Goal: Task Accomplishment & Management: Manage account settings

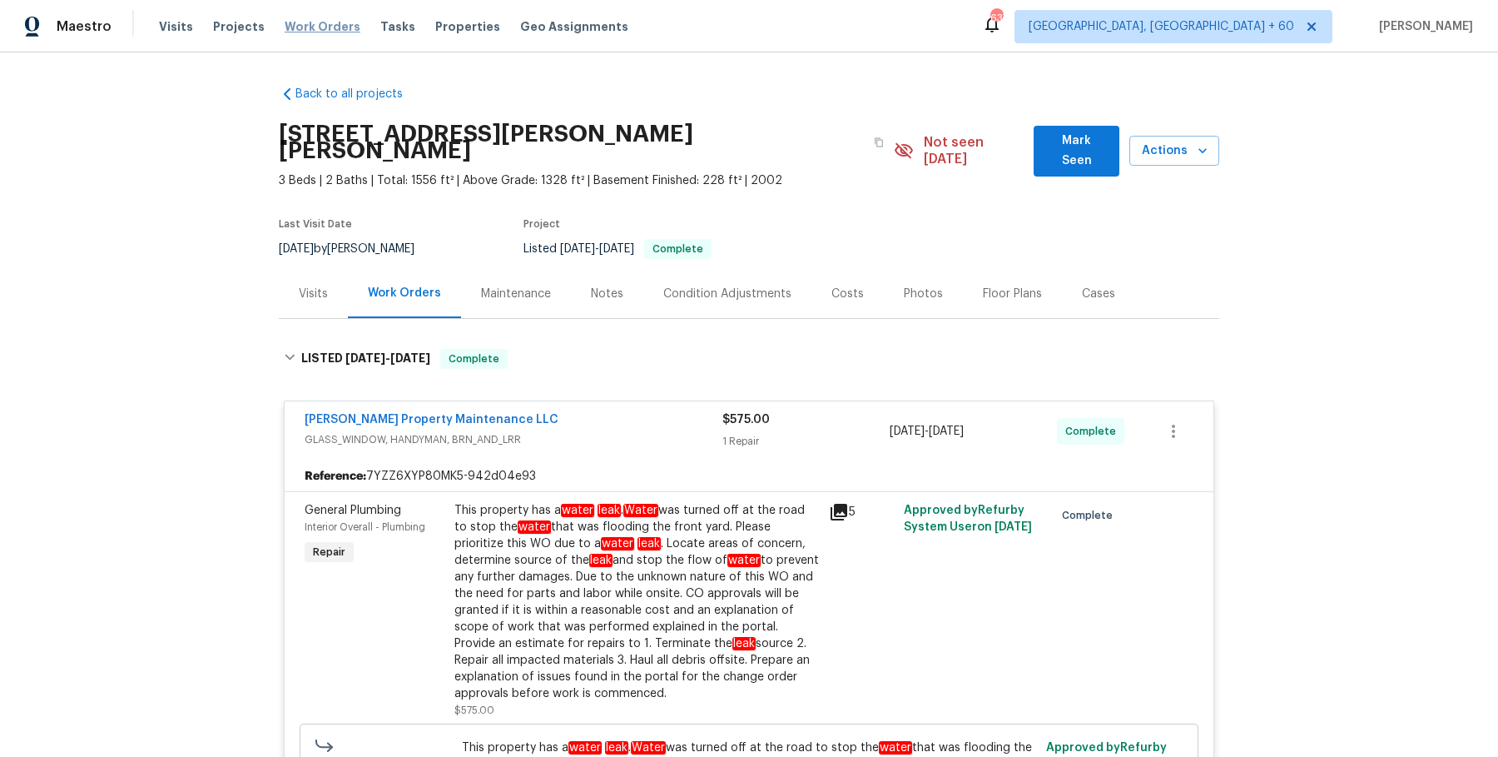
scroll to position [36, 0]
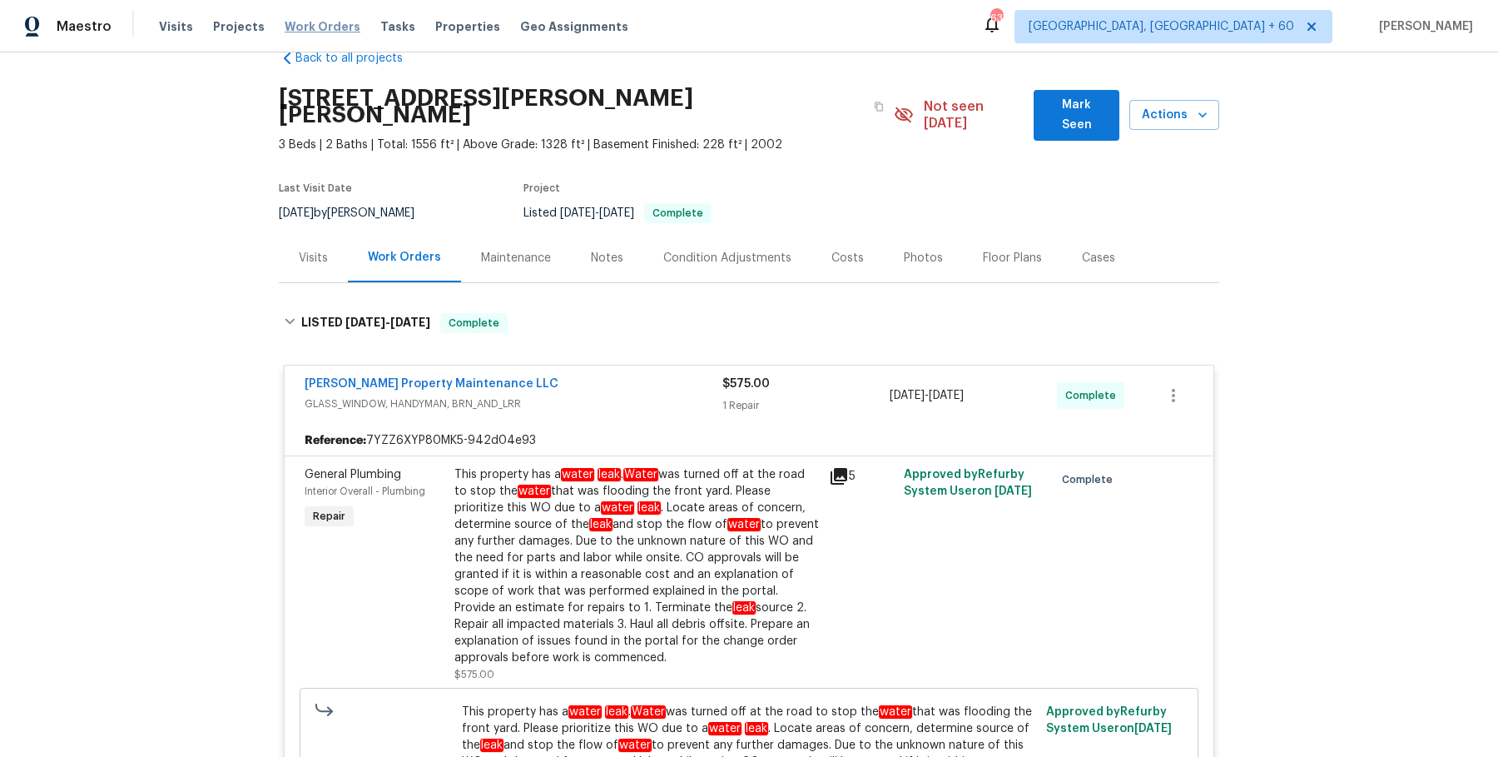
click at [323, 34] on span "Work Orders" at bounding box center [323, 26] width 76 height 17
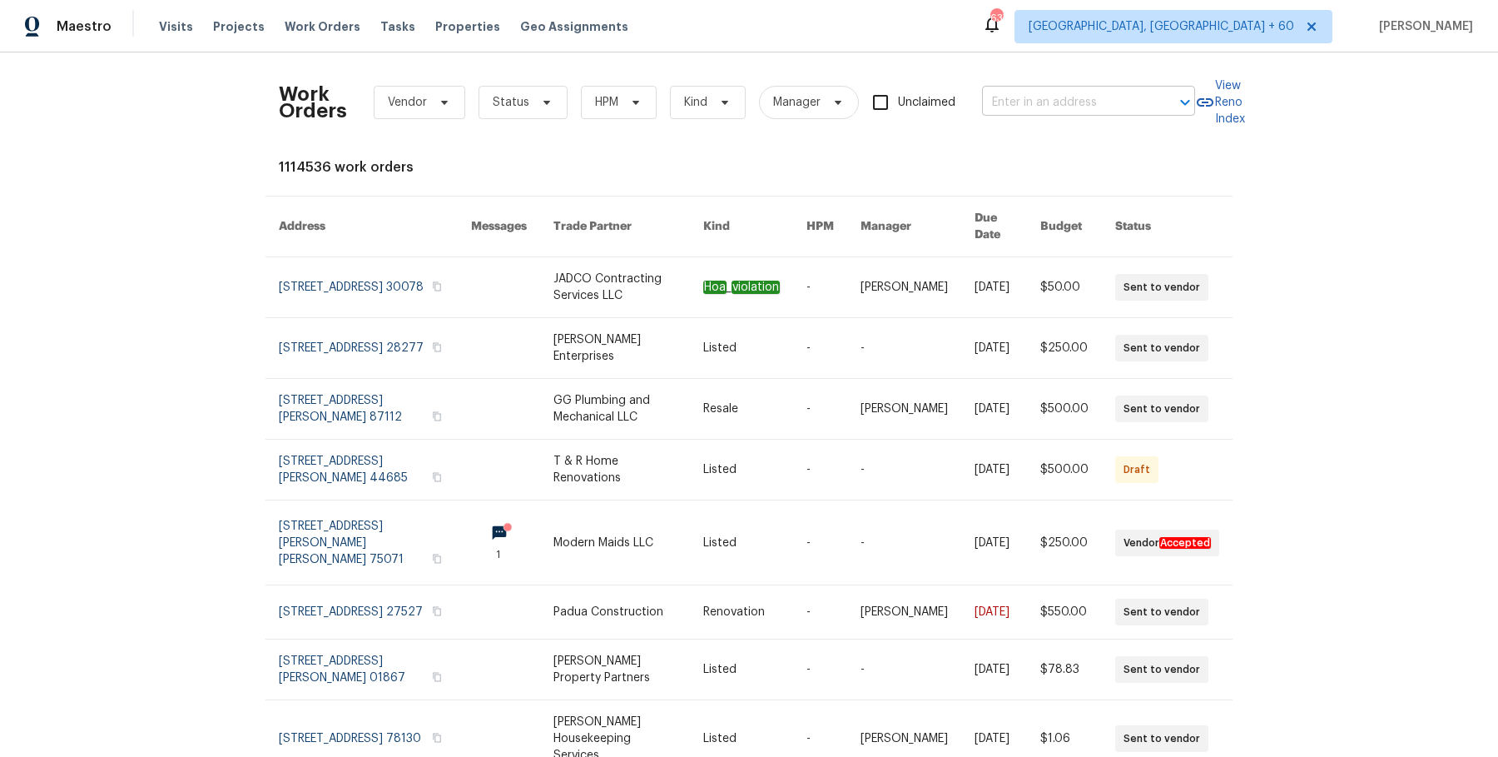
click at [1111, 98] on input "text" at bounding box center [1065, 103] width 166 height 26
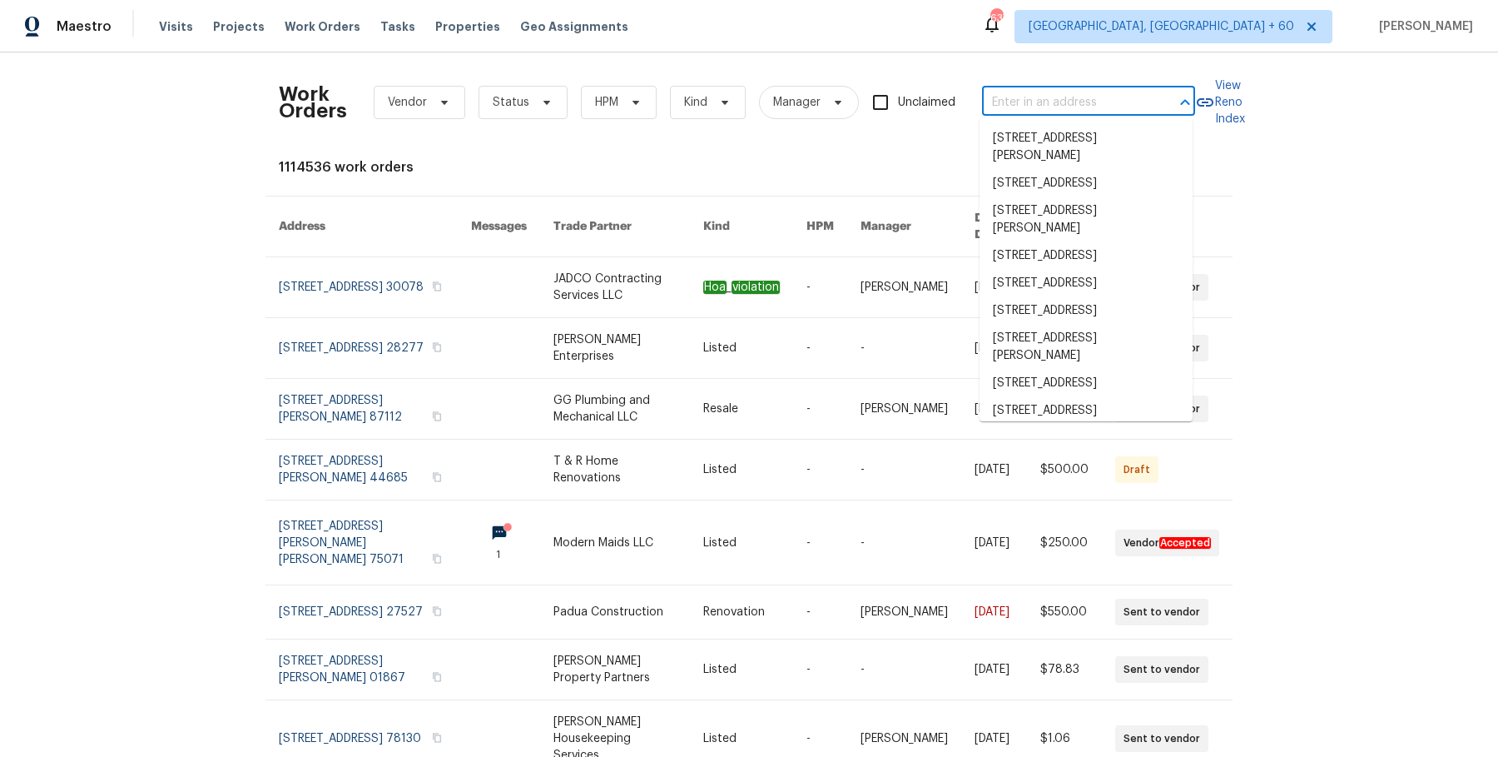
paste input "[STREET_ADDRESS]"
type input "[STREET_ADDRESS]"
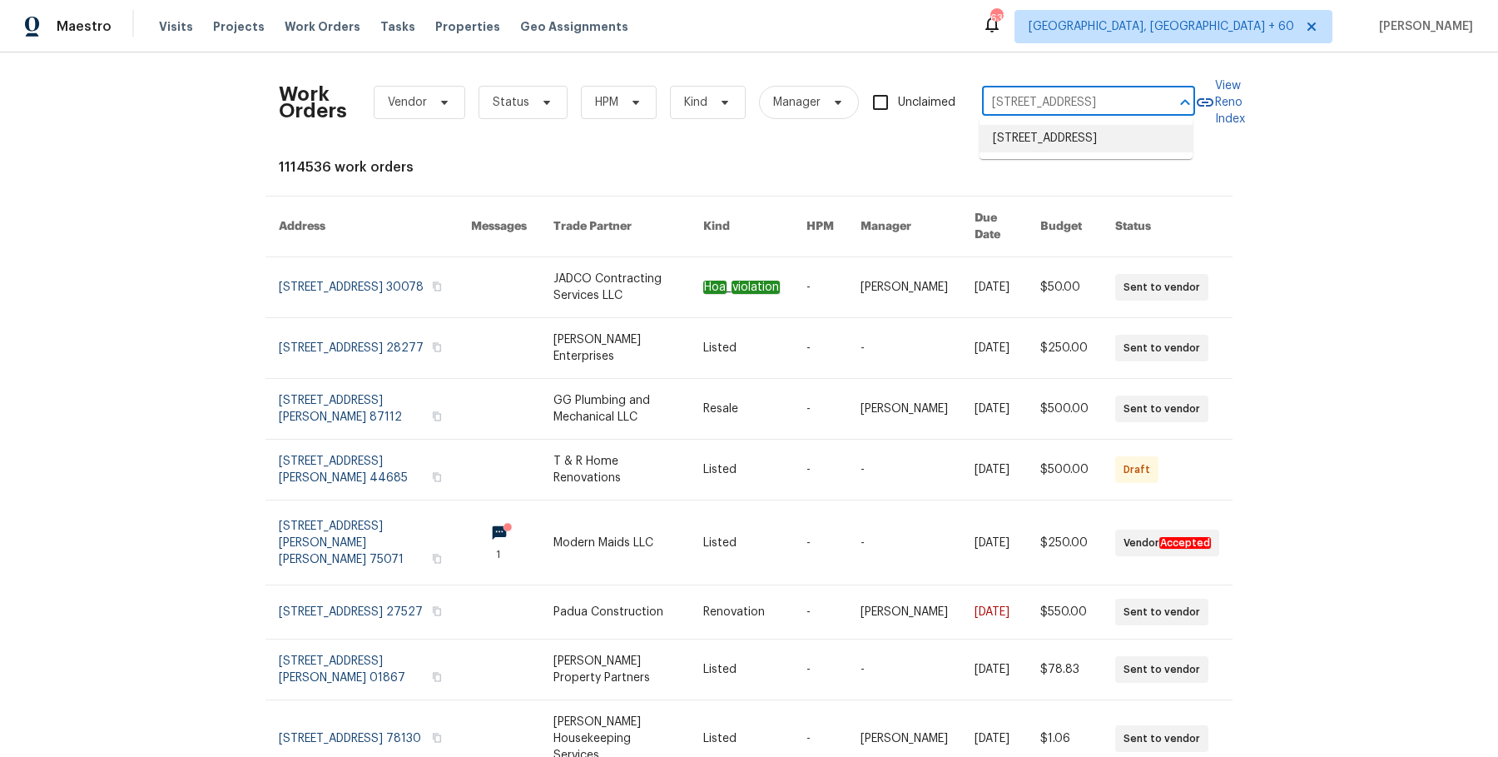
click at [1089, 136] on li "[STREET_ADDRESS]" at bounding box center [1086, 138] width 213 height 27
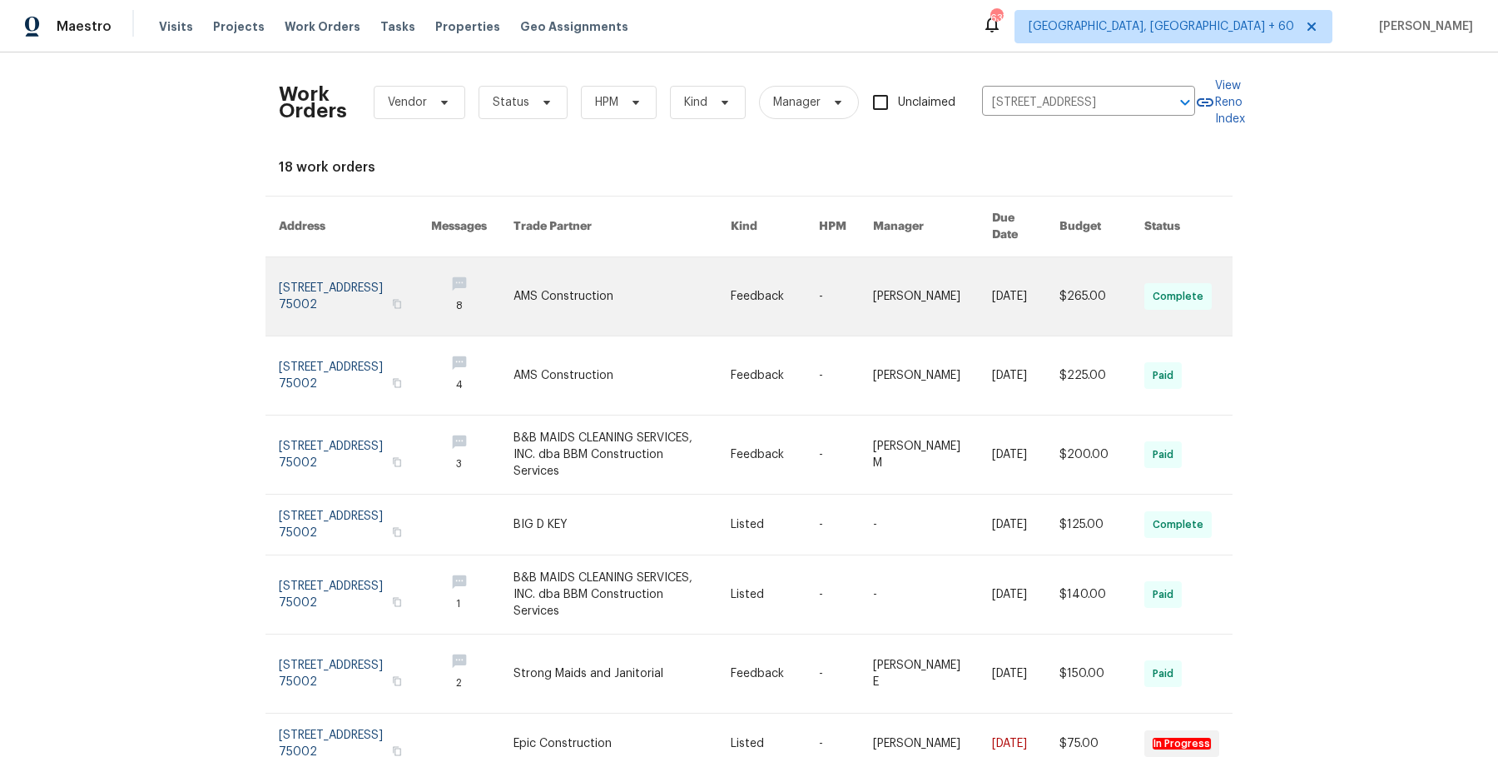
click at [992, 276] on link at bounding box center [1025, 296] width 67 height 78
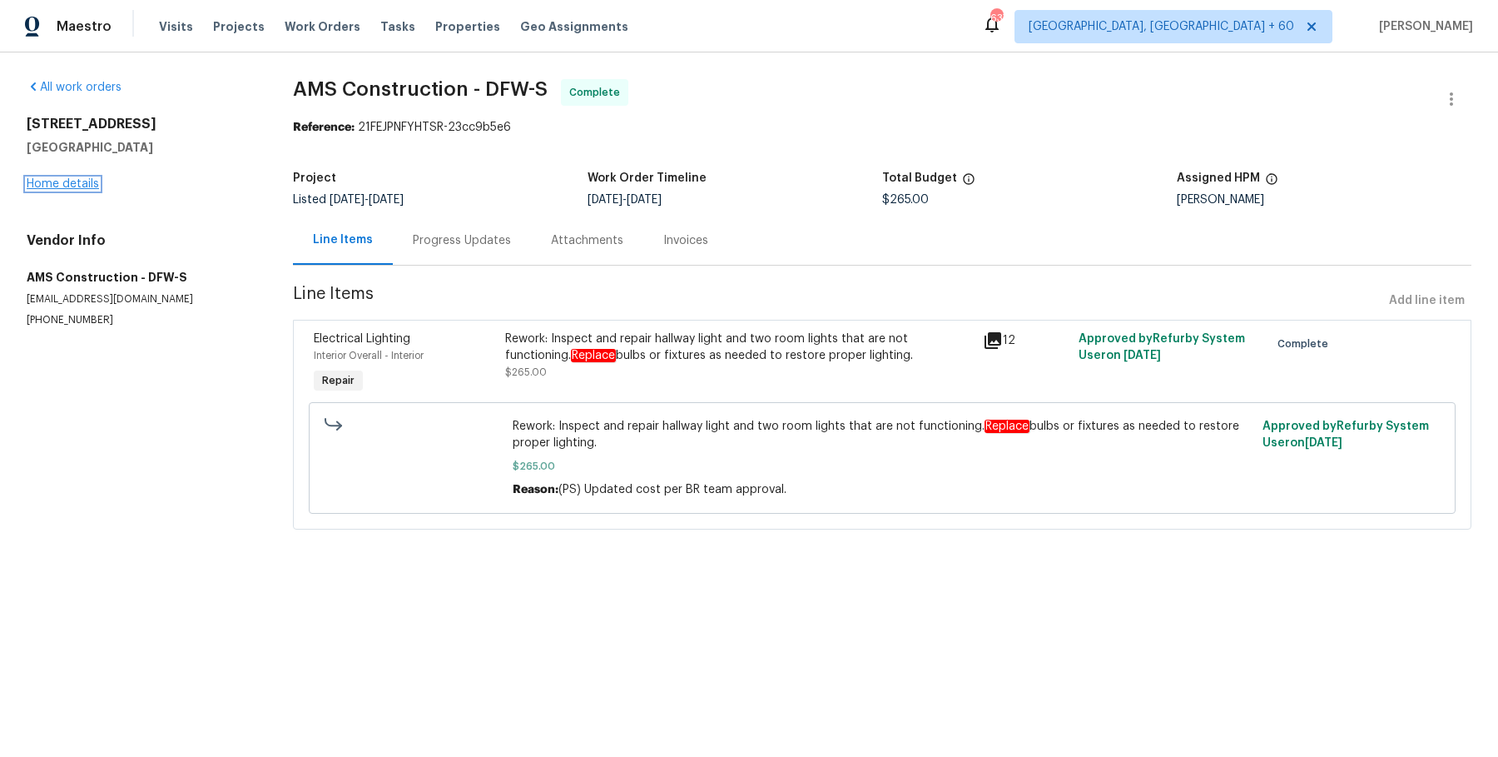
click at [81, 184] on link "Home details" at bounding box center [63, 184] width 72 height 12
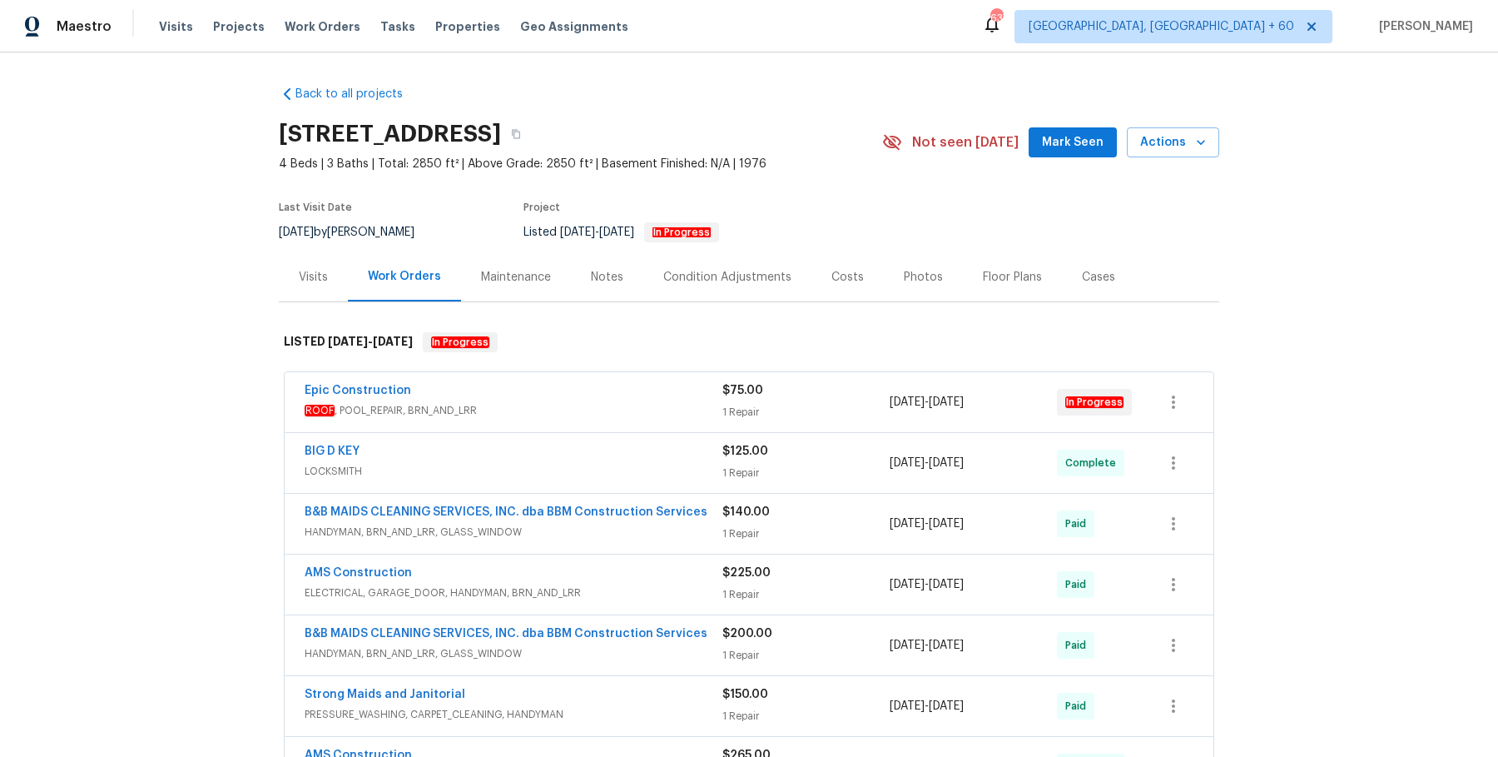
click at [614, 394] on div "Epic Construction" at bounding box center [514, 392] width 418 height 20
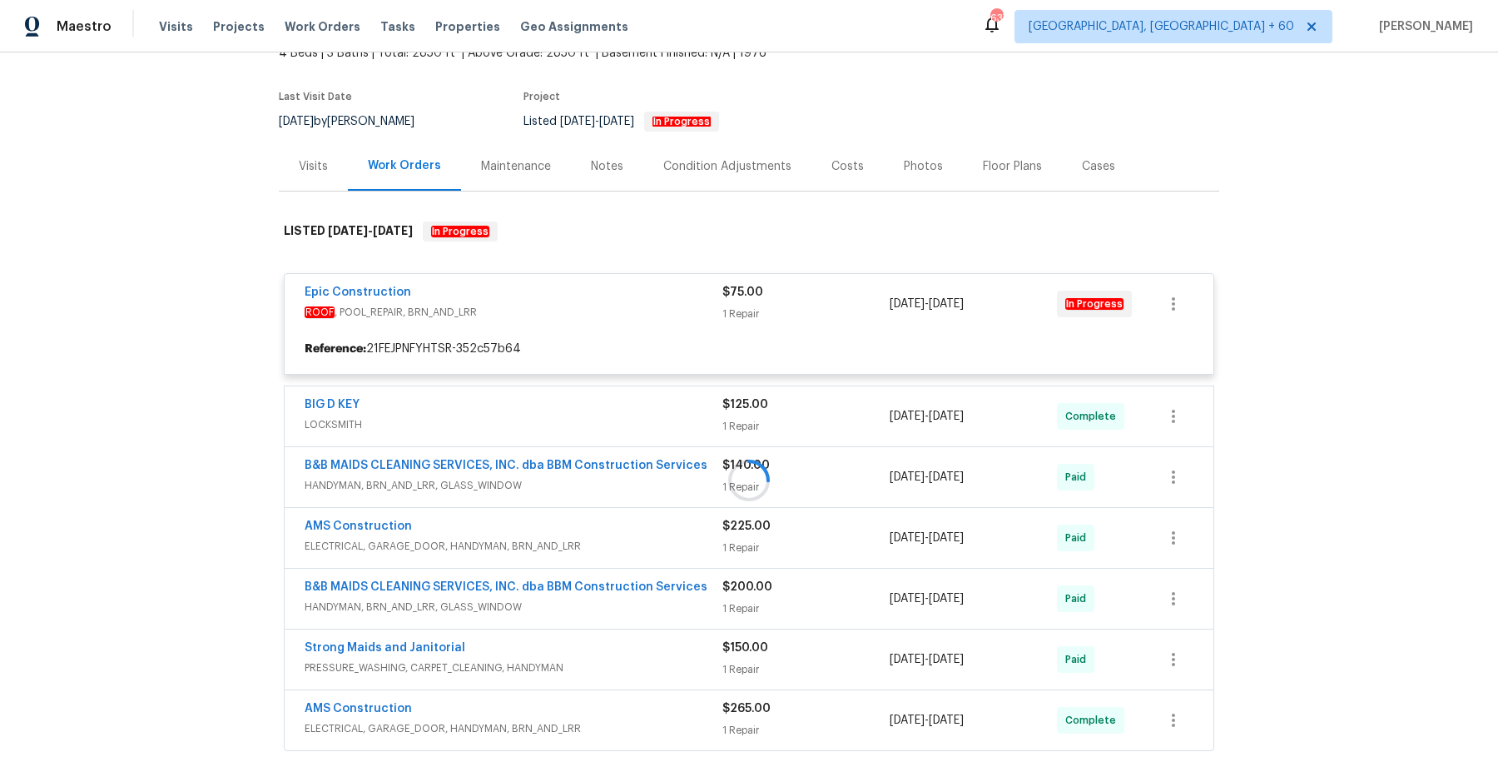
scroll to position [134, 0]
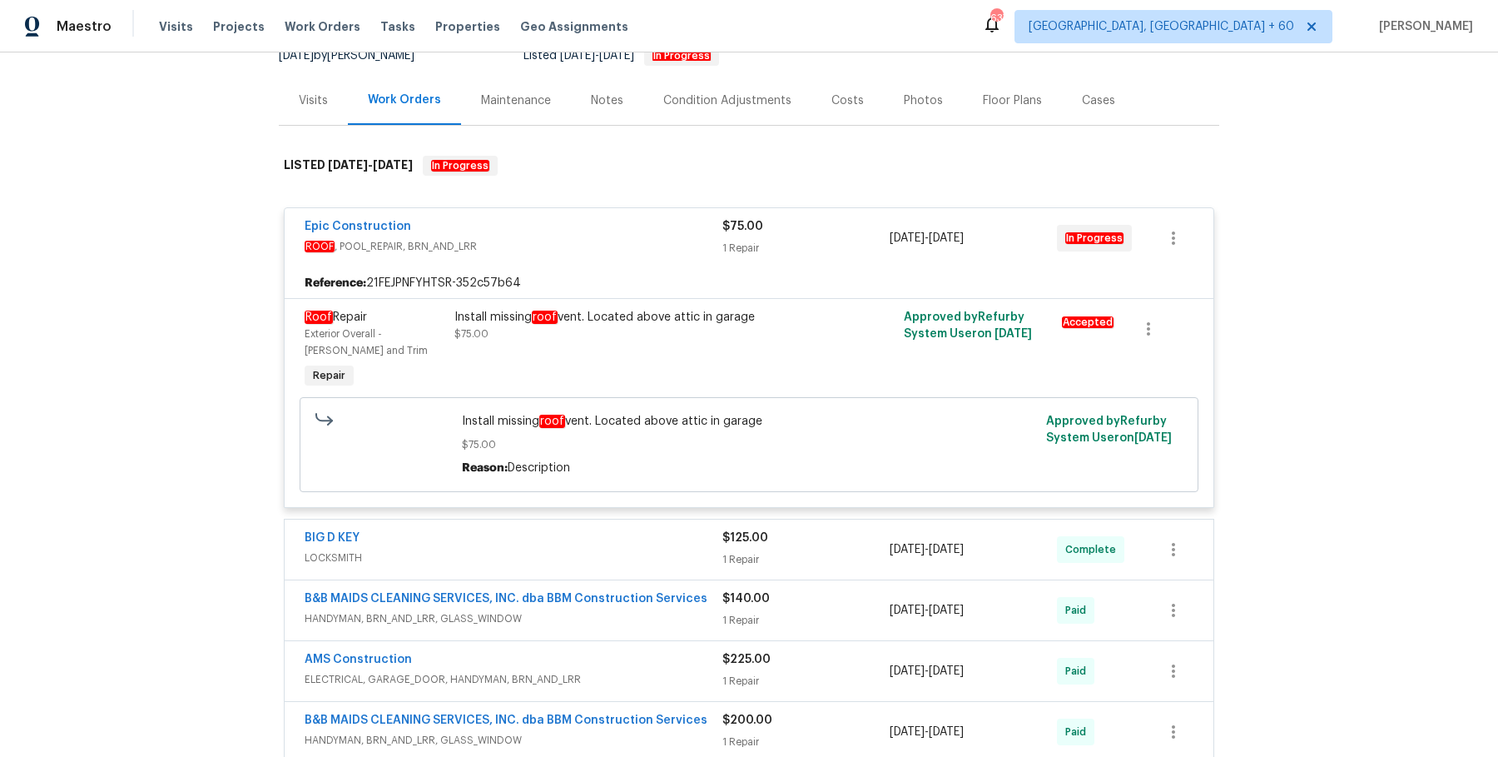
click at [599, 564] on div "BIG D KEY LOCKSMITH" at bounding box center [514, 549] width 418 height 40
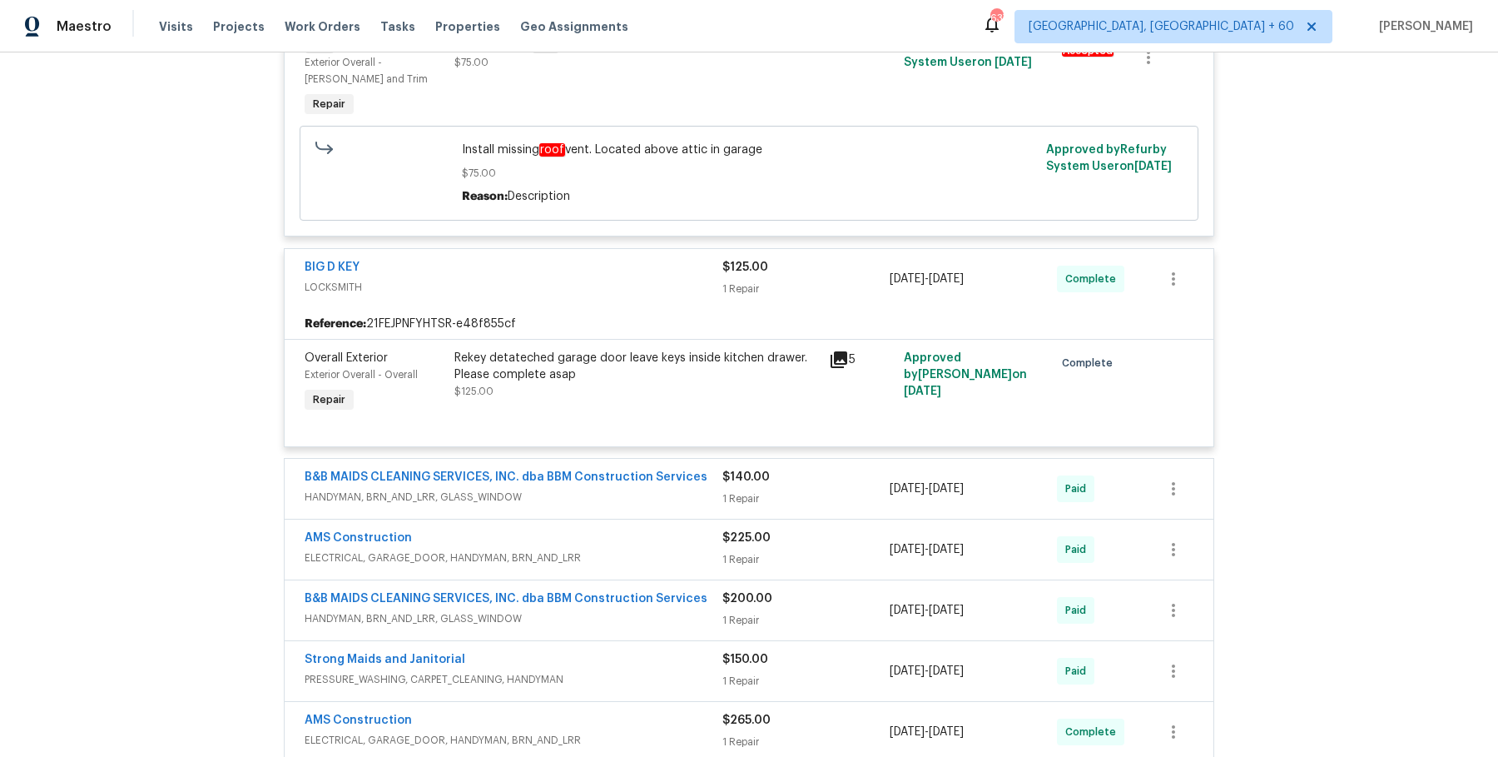
scroll to position [447, 0]
click at [687, 507] on div "B&B MAIDS CLEANING SERVICES, INC. dba BBM Construction Services HANDYMAN, BRN_A…" at bounding box center [514, 489] width 418 height 40
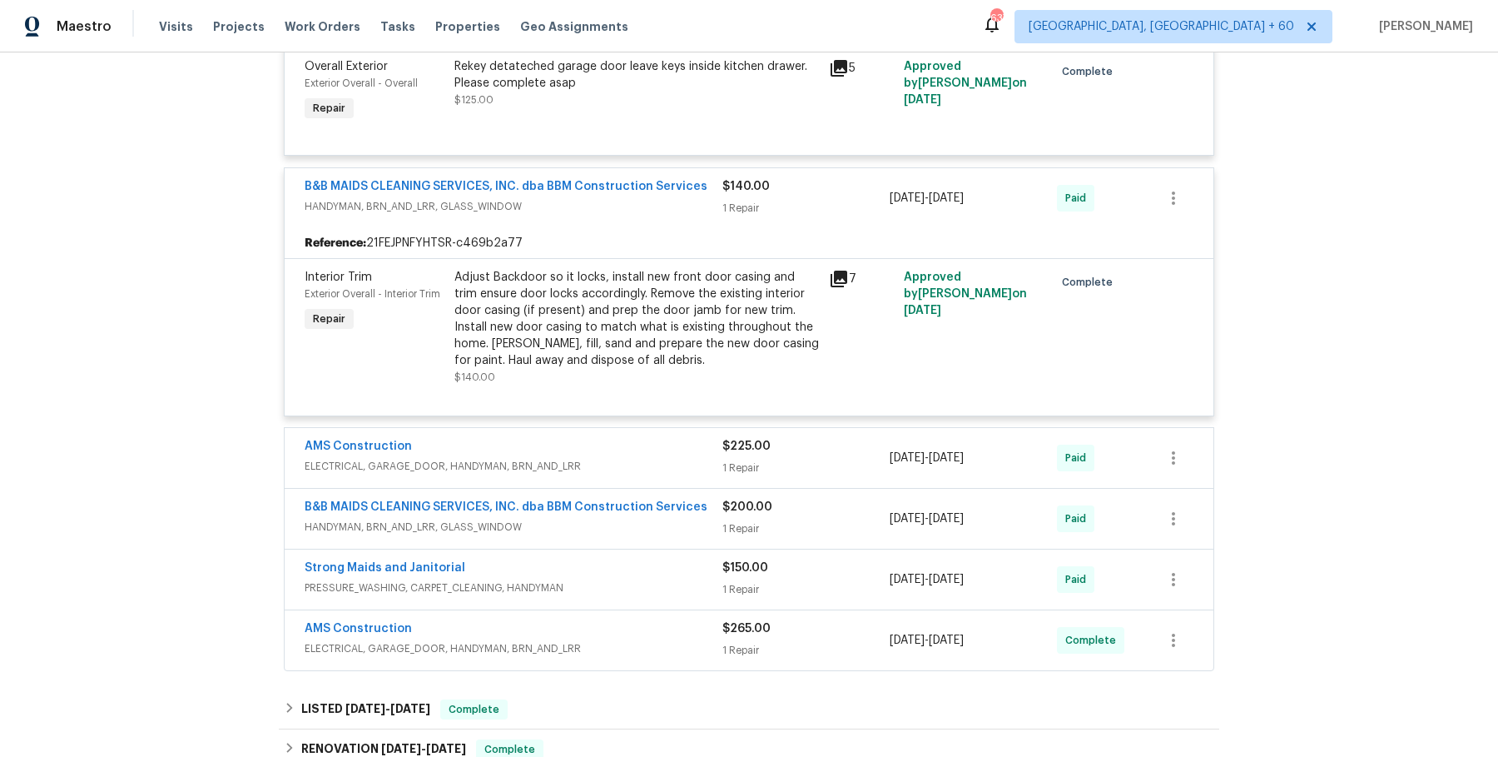
scroll to position [763, 0]
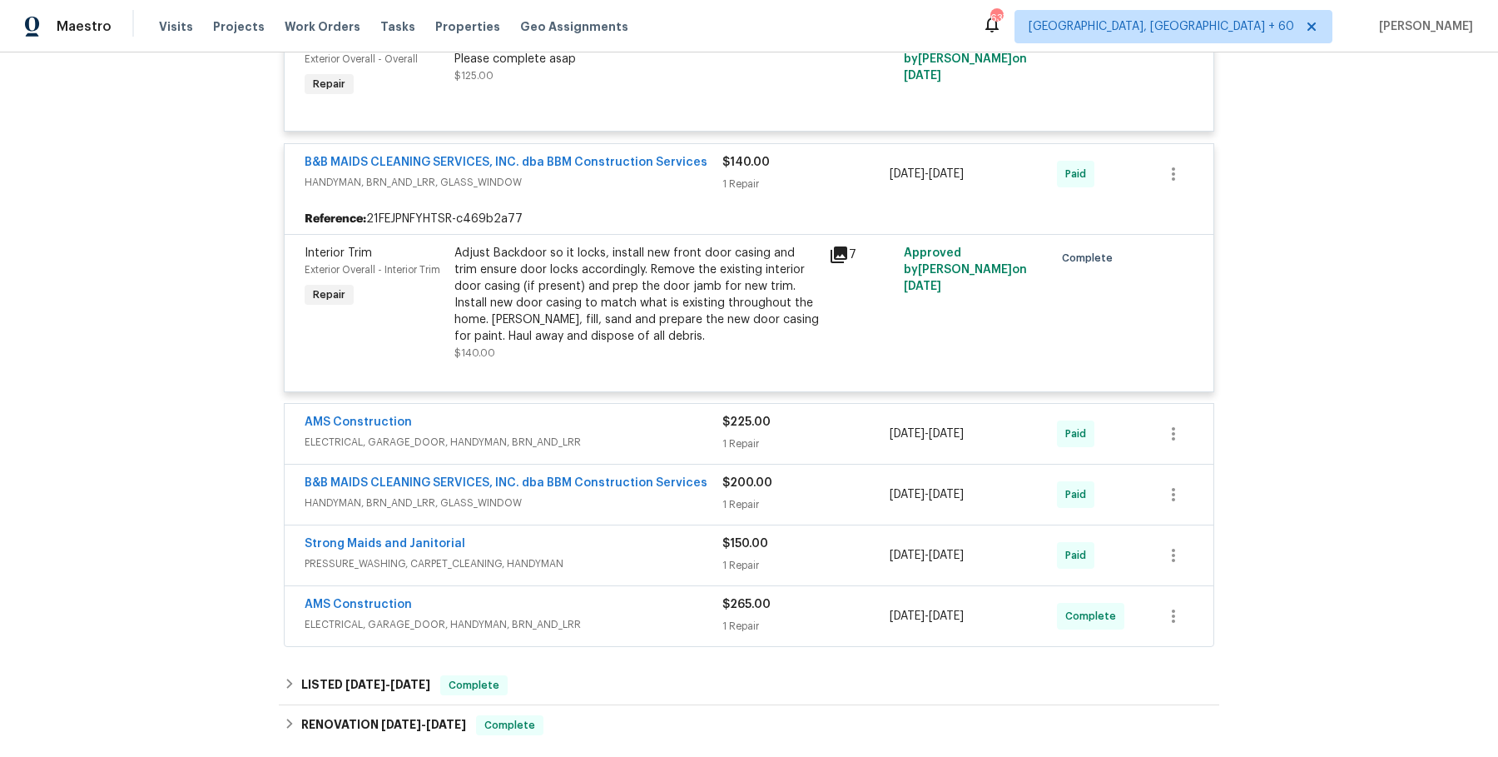
click at [687, 440] on span "ELECTRICAL, GARAGE_DOOR, HANDYMAN, BRN_AND_LRR" at bounding box center [514, 442] width 418 height 17
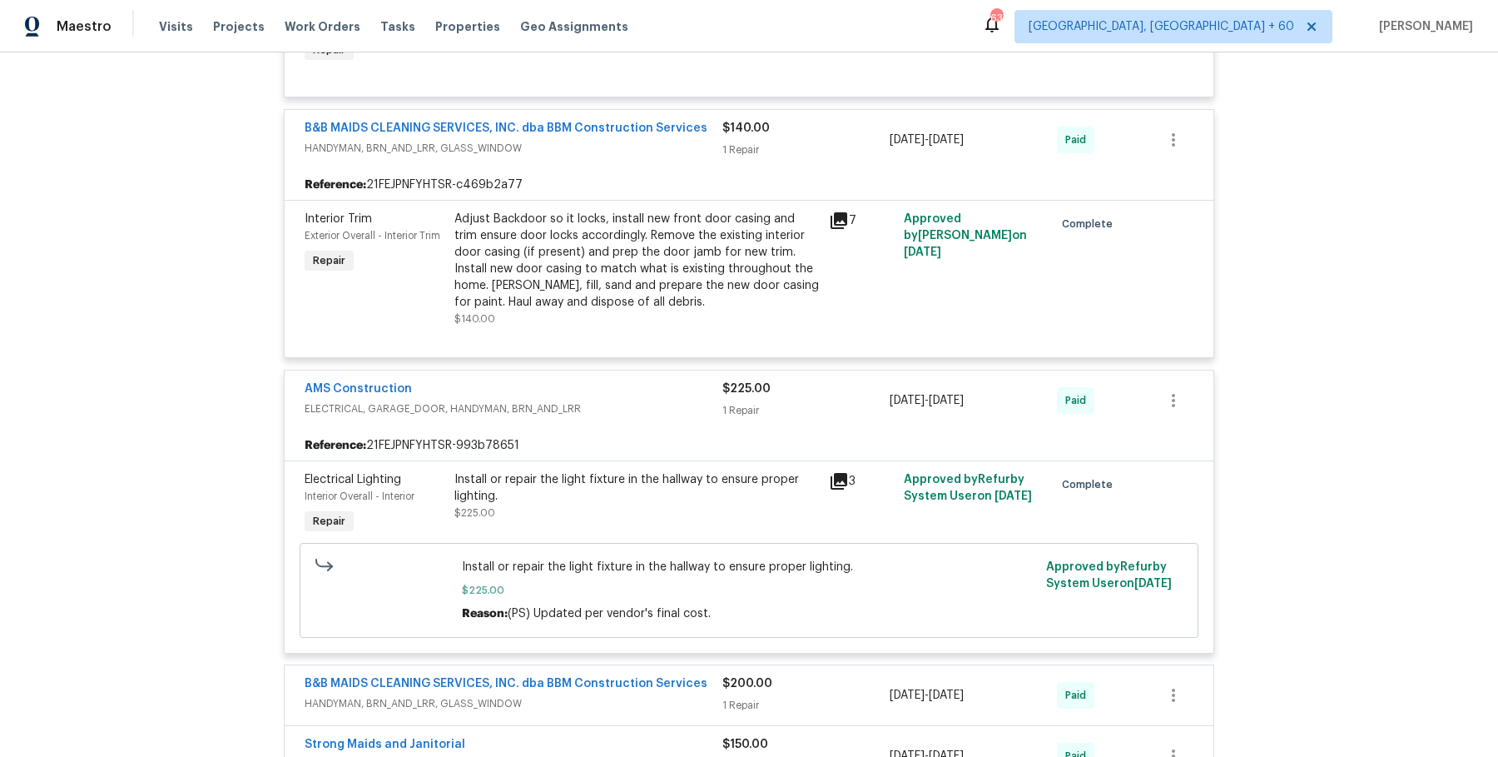
scroll to position [857, 0]
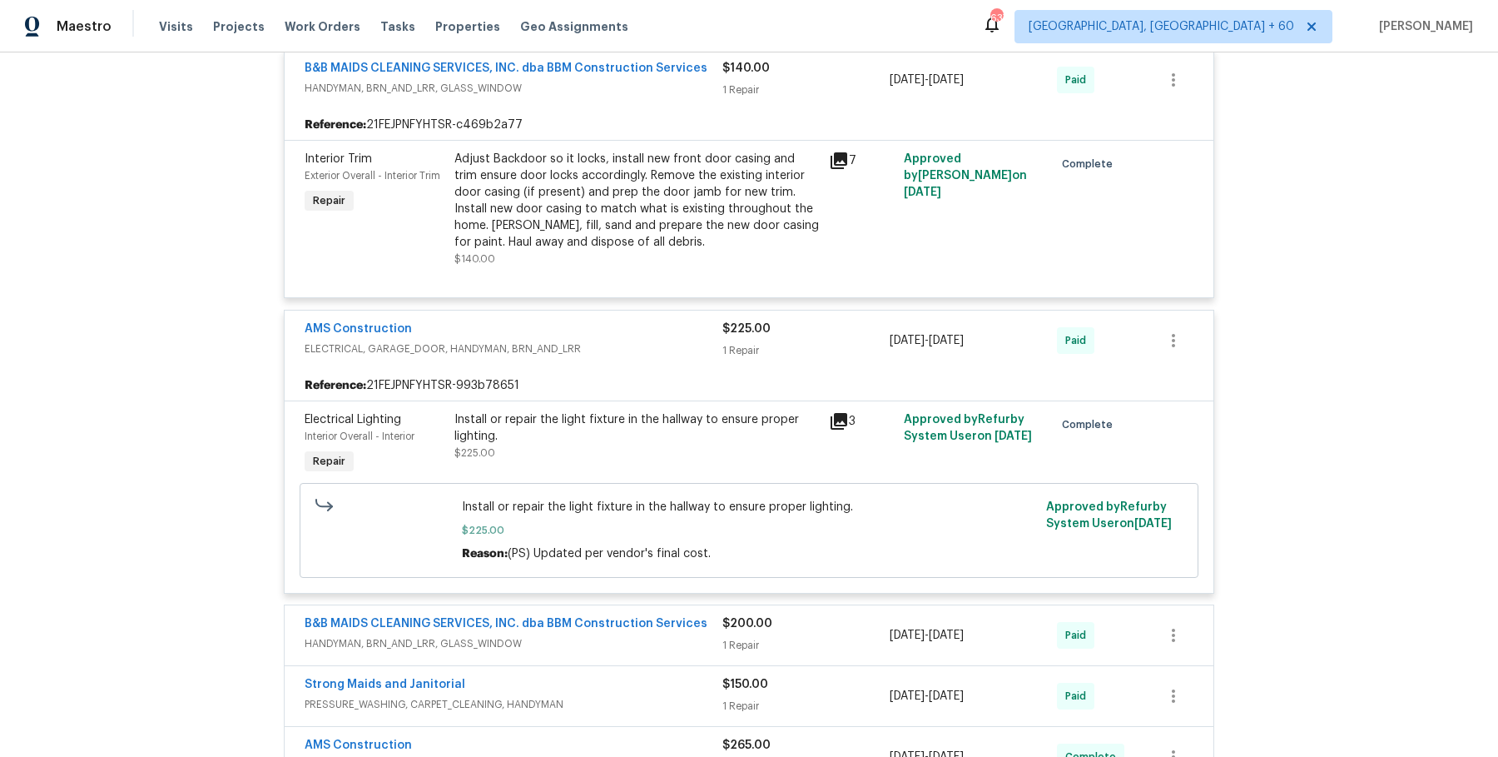
click at [672, 650] on div "B&B MAIDS CLEANING SERVICES, INC. dba BBM Construction Services HANDYMAN, BRN_A…" at bounding box center [514, 635] width 418 height 40
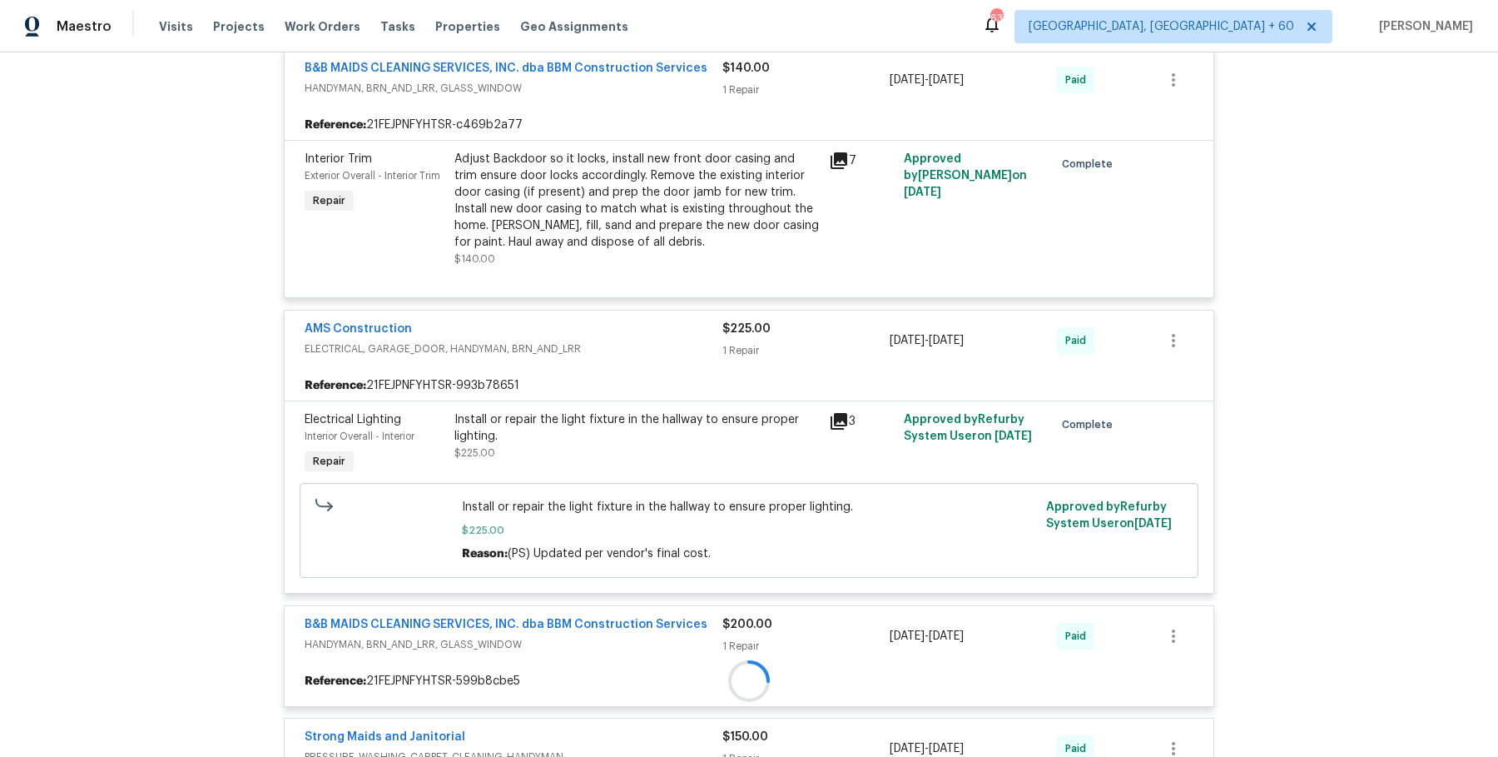
scroll to position [1050, 0]
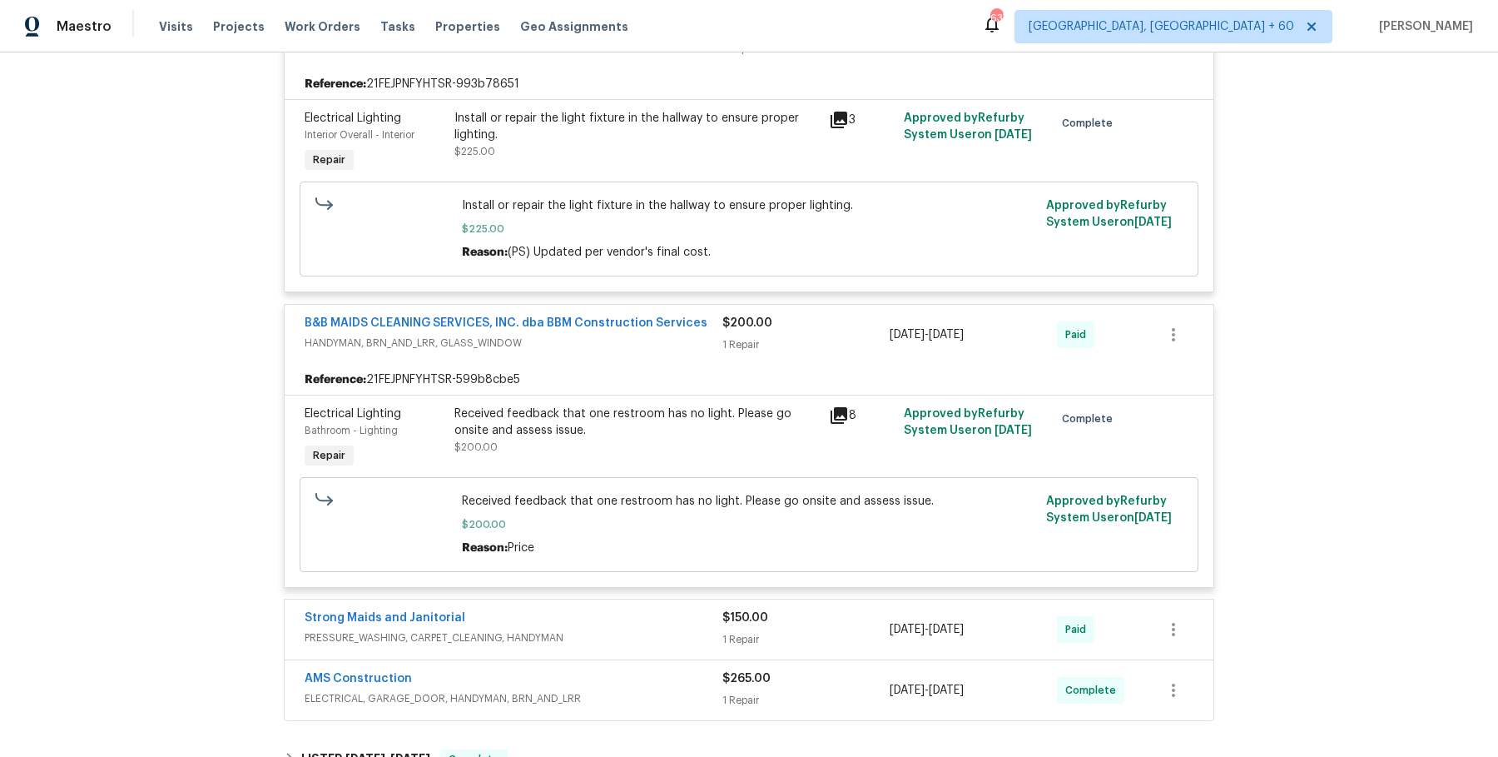
click at [676, 633] on span "PRESSURE_WASHING, CARPET_CLEANING, HANDYMAN" at bounding box center [514, 637] width 418 height 17
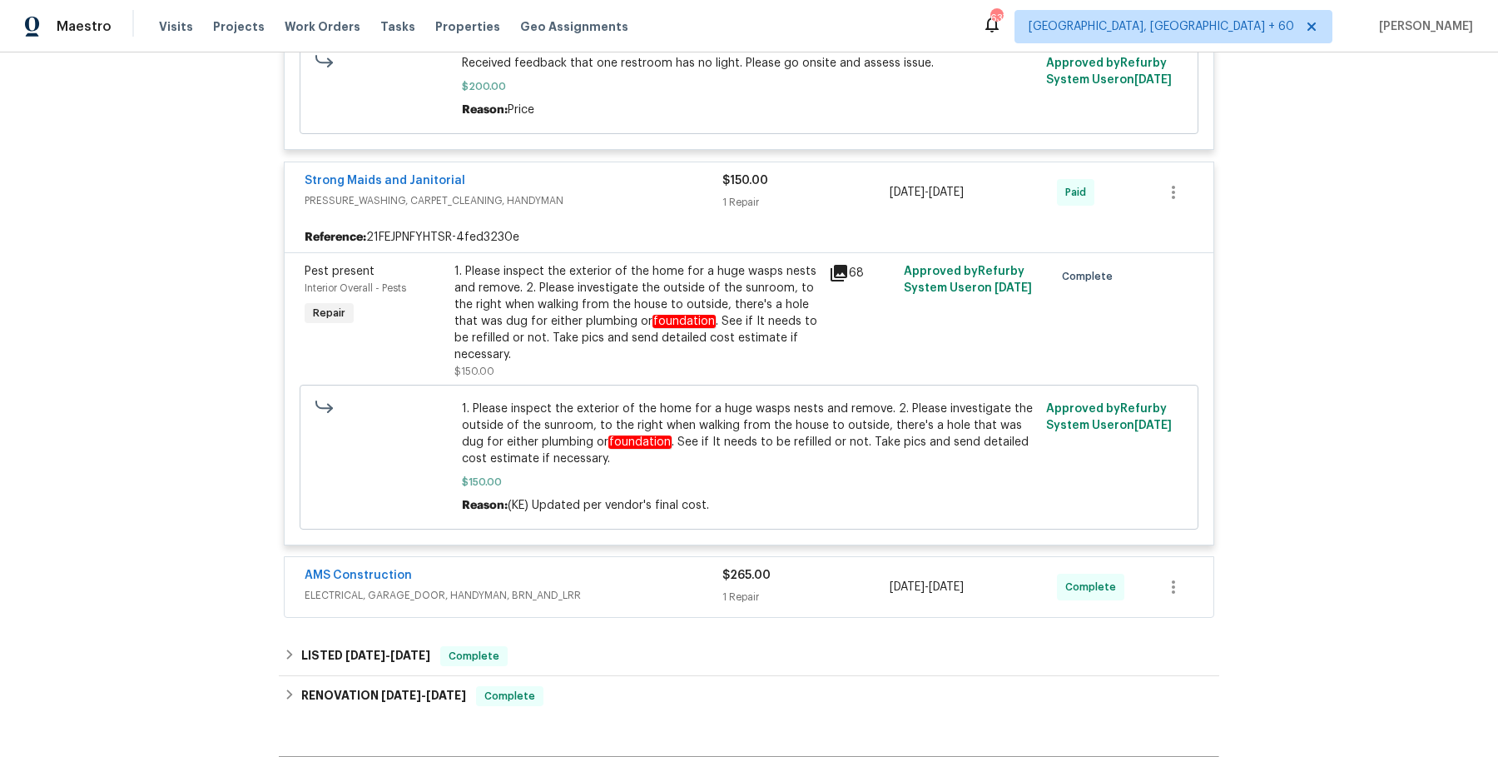
scroll to position [1603, 0]
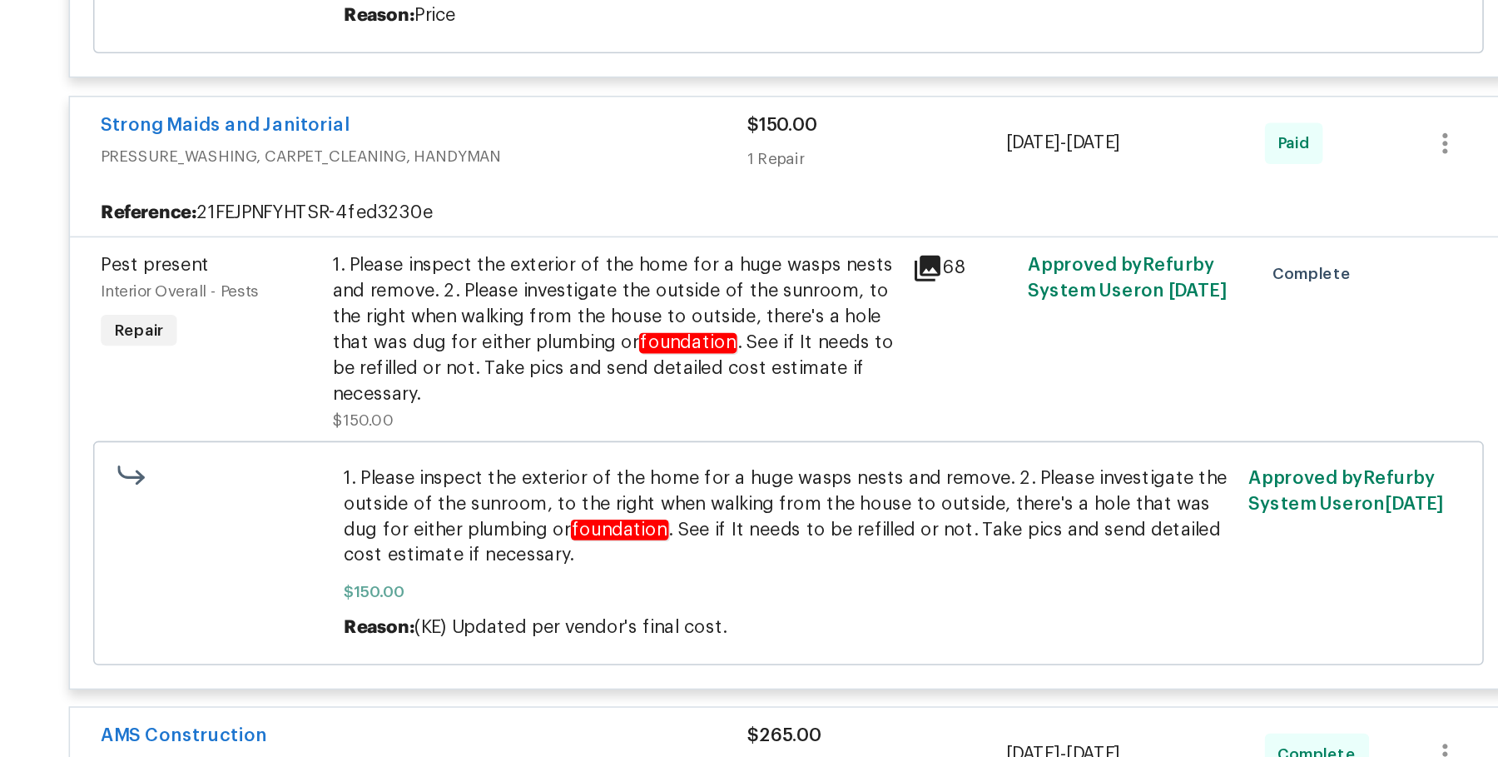
click at [676, 294] on div "1. Please inspect the exterior of the home for a huge wasps nests and remove. 2…" at bounding box center [636, 306] width 365 height 100
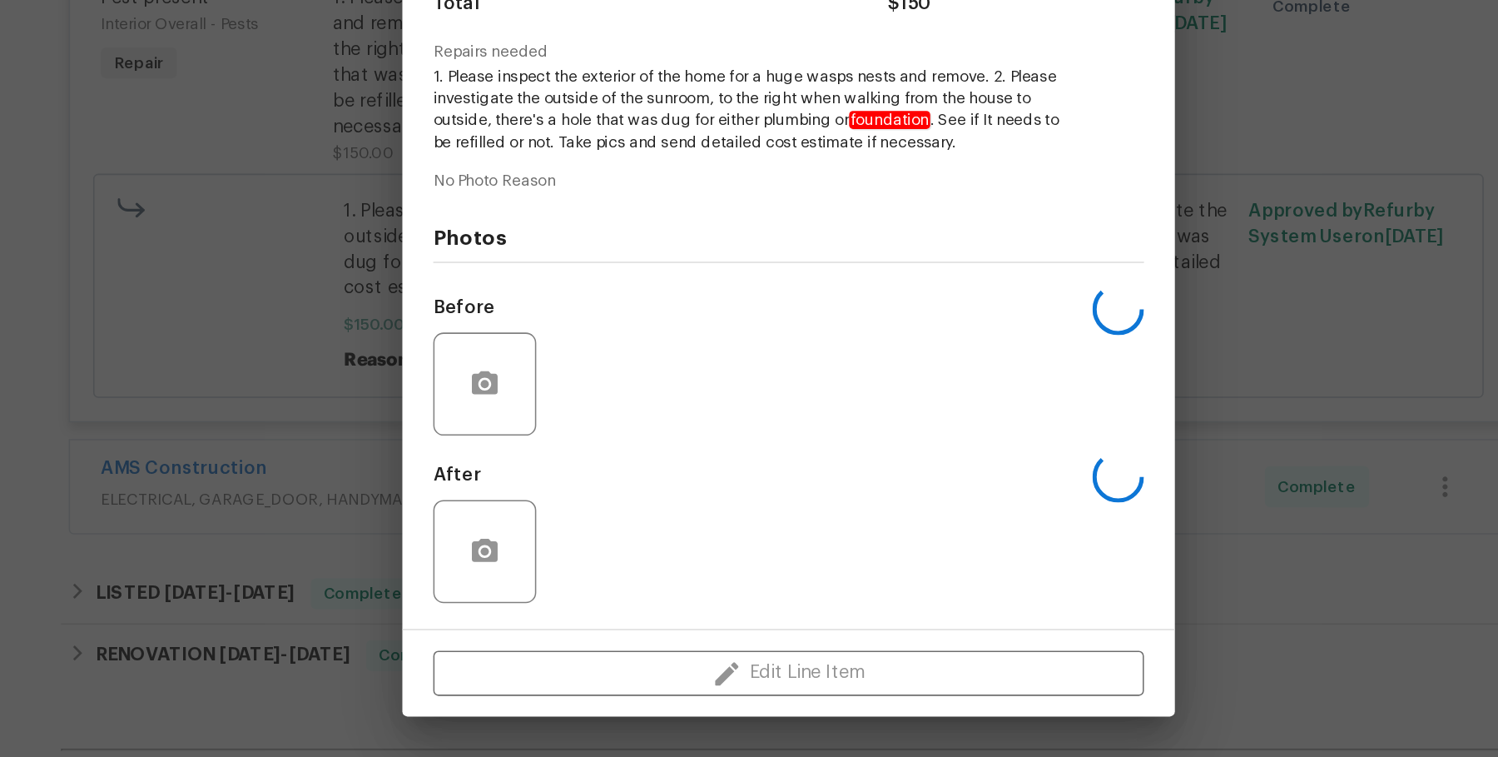
scroll to position [0, 0]
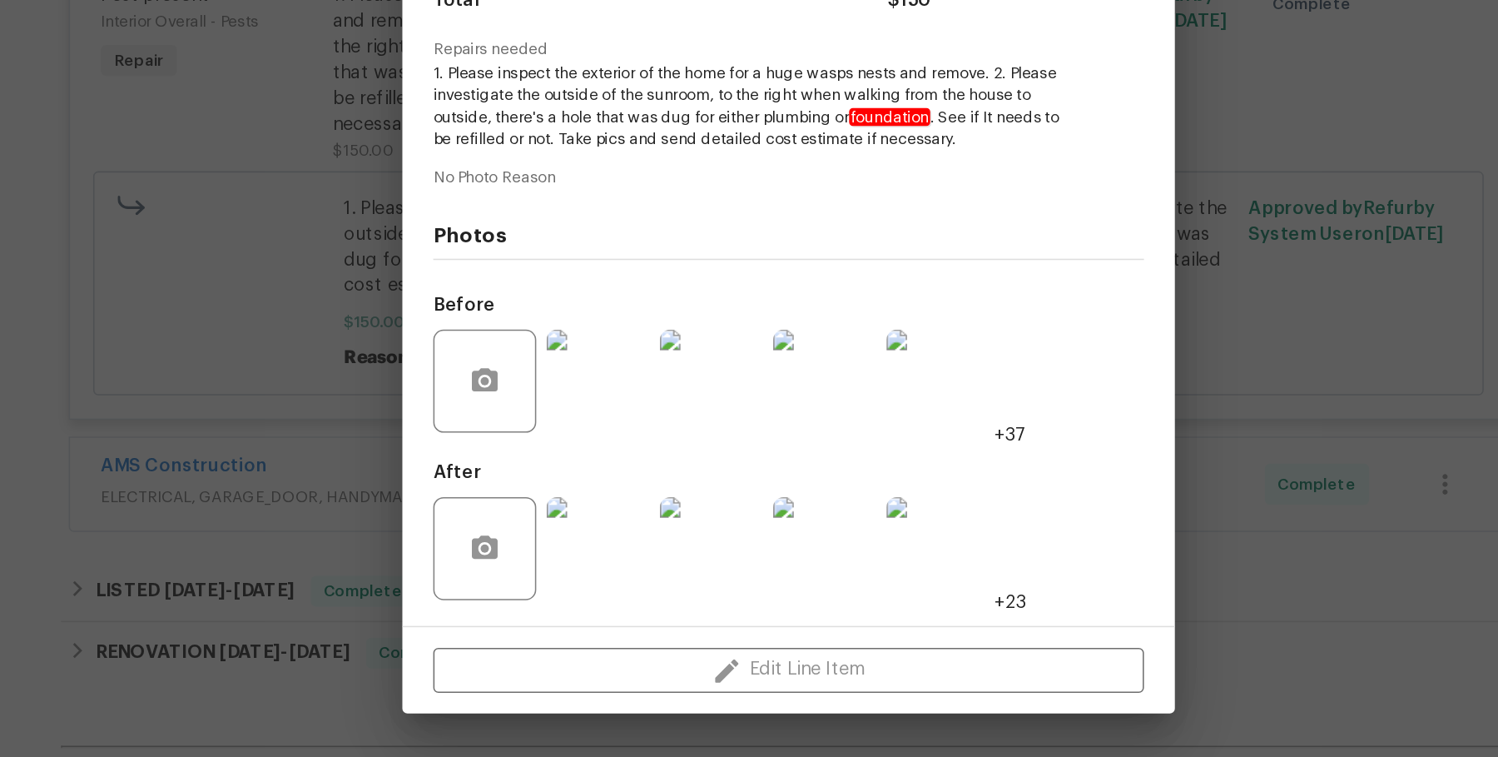
click at [776, 522] on img at bounding box center [772, 513] width 67 height 67
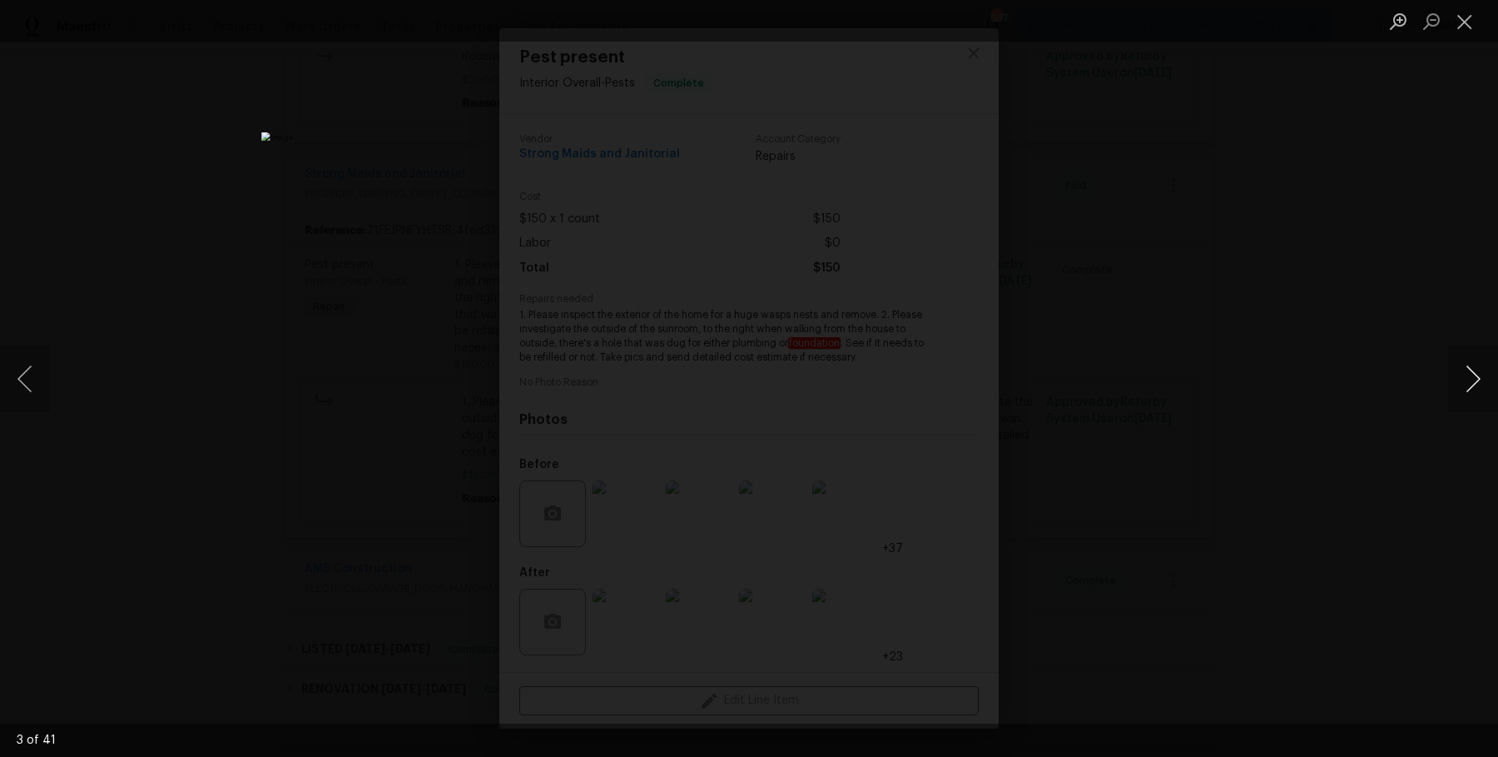
click at [1483, 370] on button "Next image" at bounding box center [1473, 378] width 50 height 67
click at [1429, 264] on div "Lightbox" at bounding box center [749, 378] width 1498 height 757
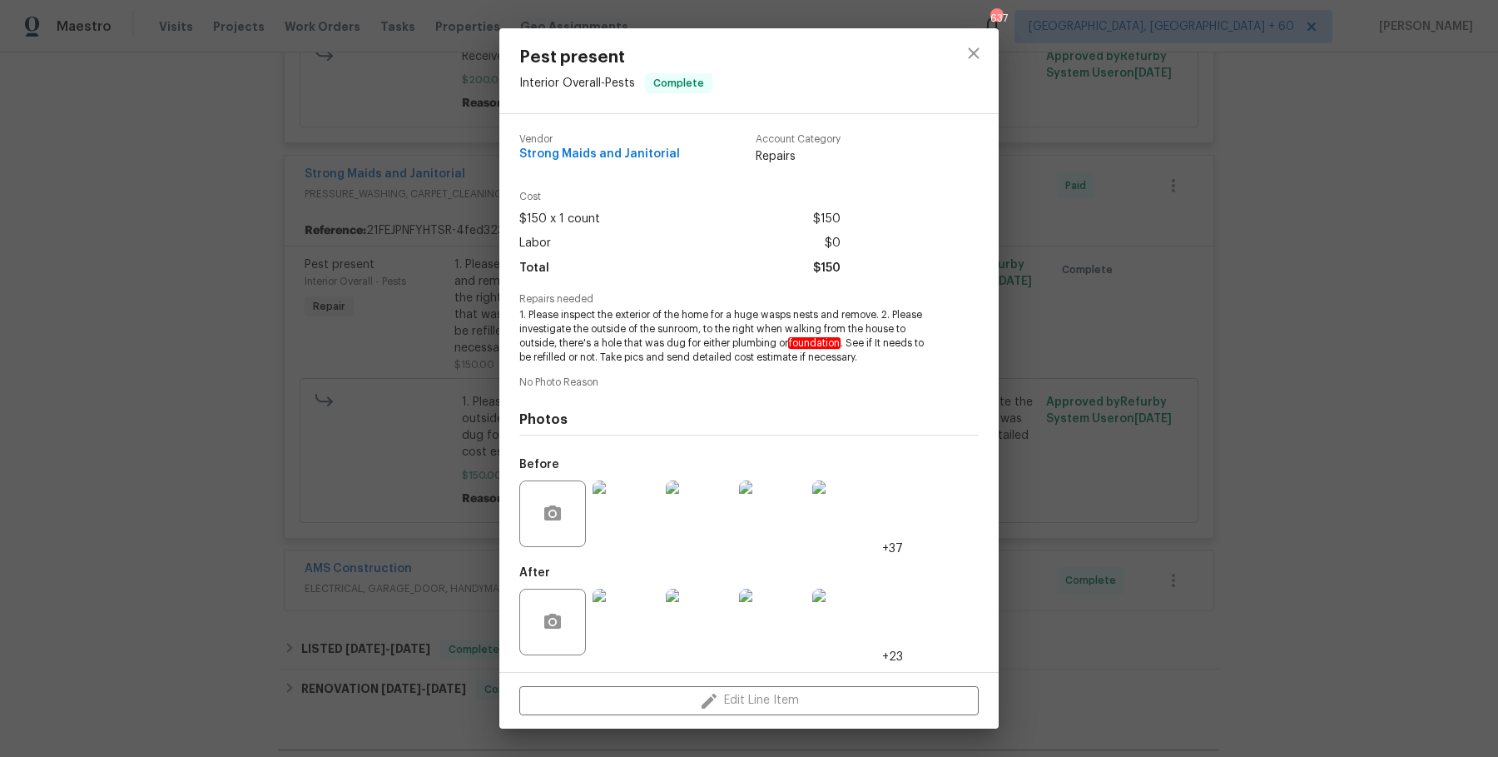
click at [1429, 264] on div "Pest present Interior Overall - Pests Complete Vendor Strong Maids and Janitori…" at bounding box center [749, 378] width 1498 height 757
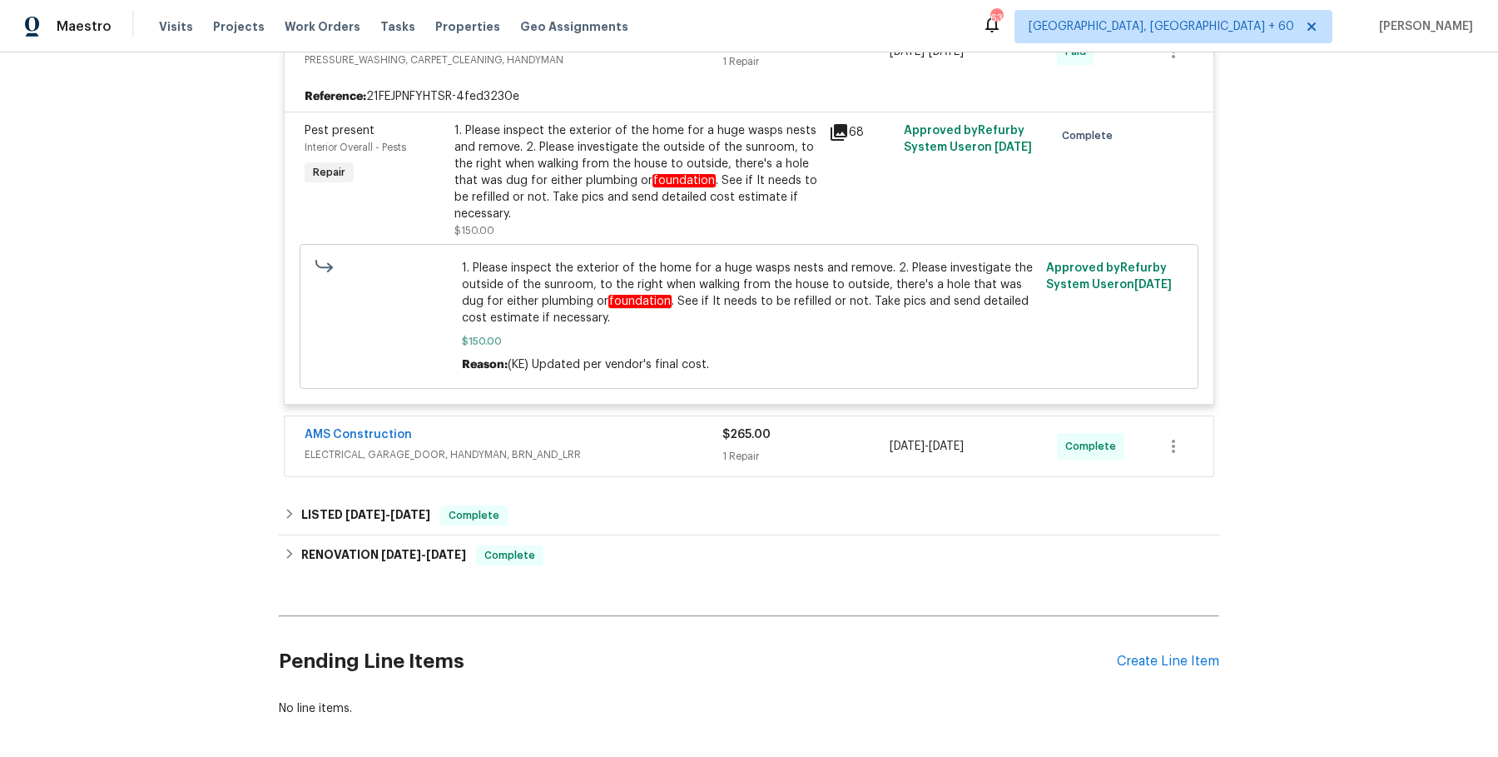
scroll to position [1753, 0]
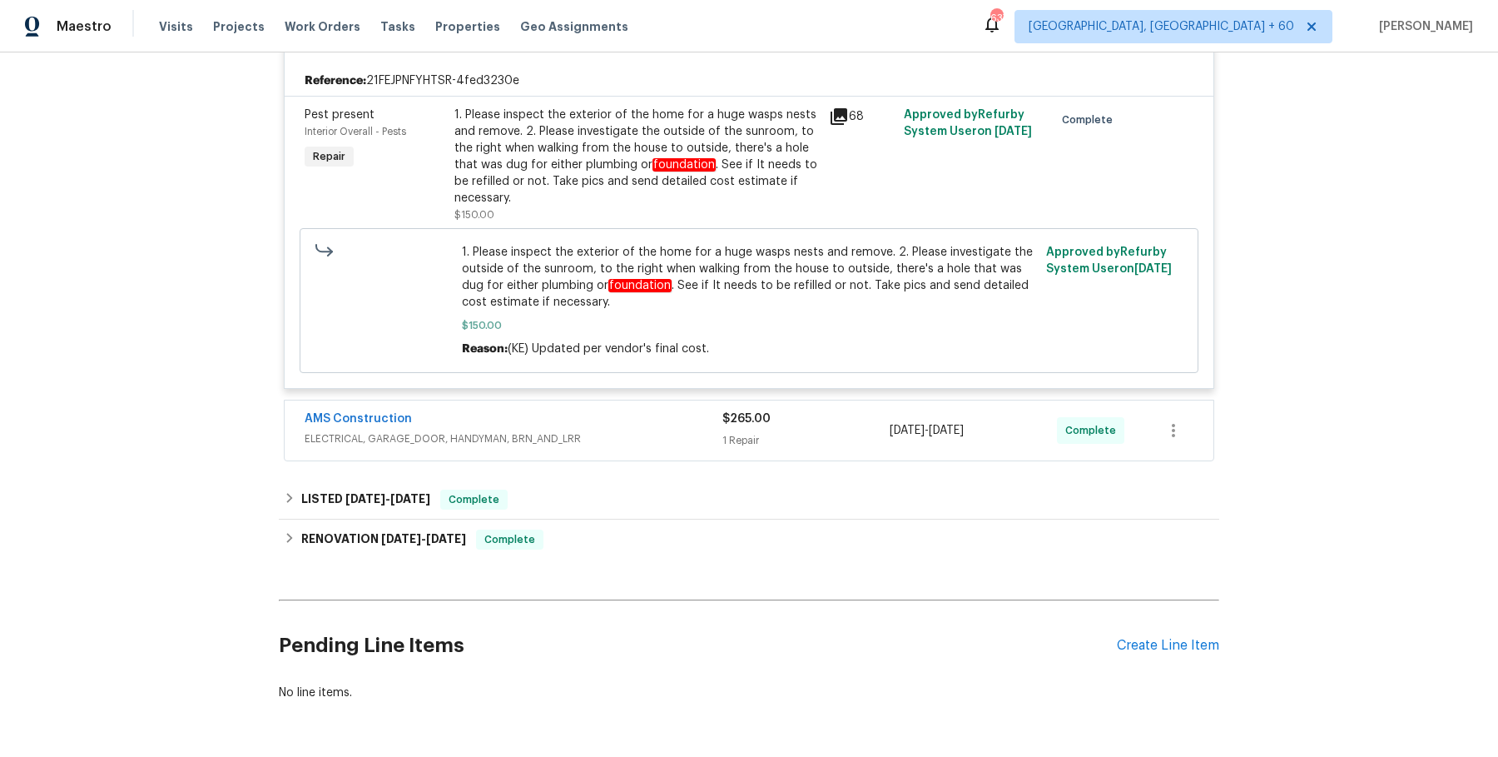
click at [856, 423] on div "$265.00 1 Repair" at bounding box center [805, 430] width 167 height 40
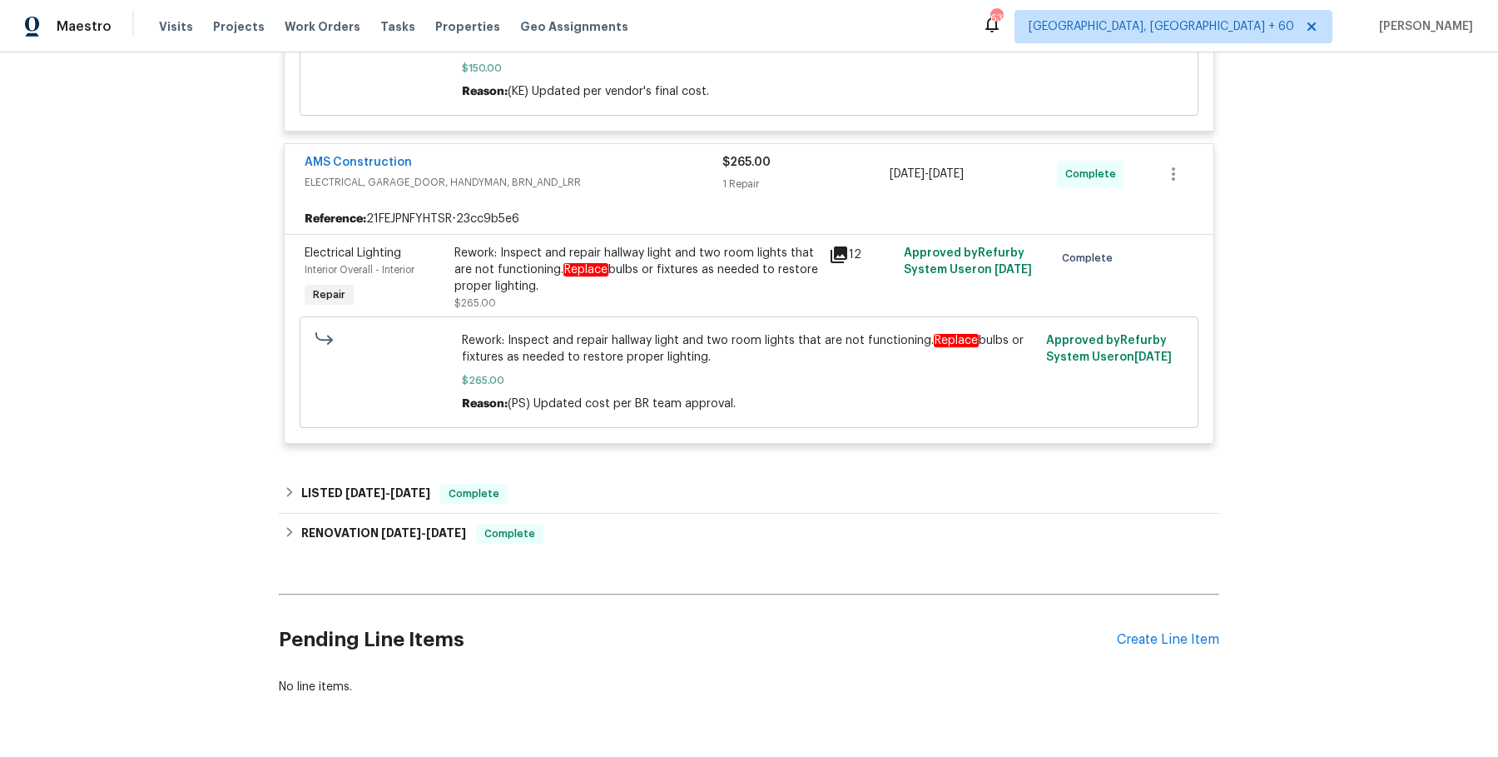
scroll to position [2057, 0]
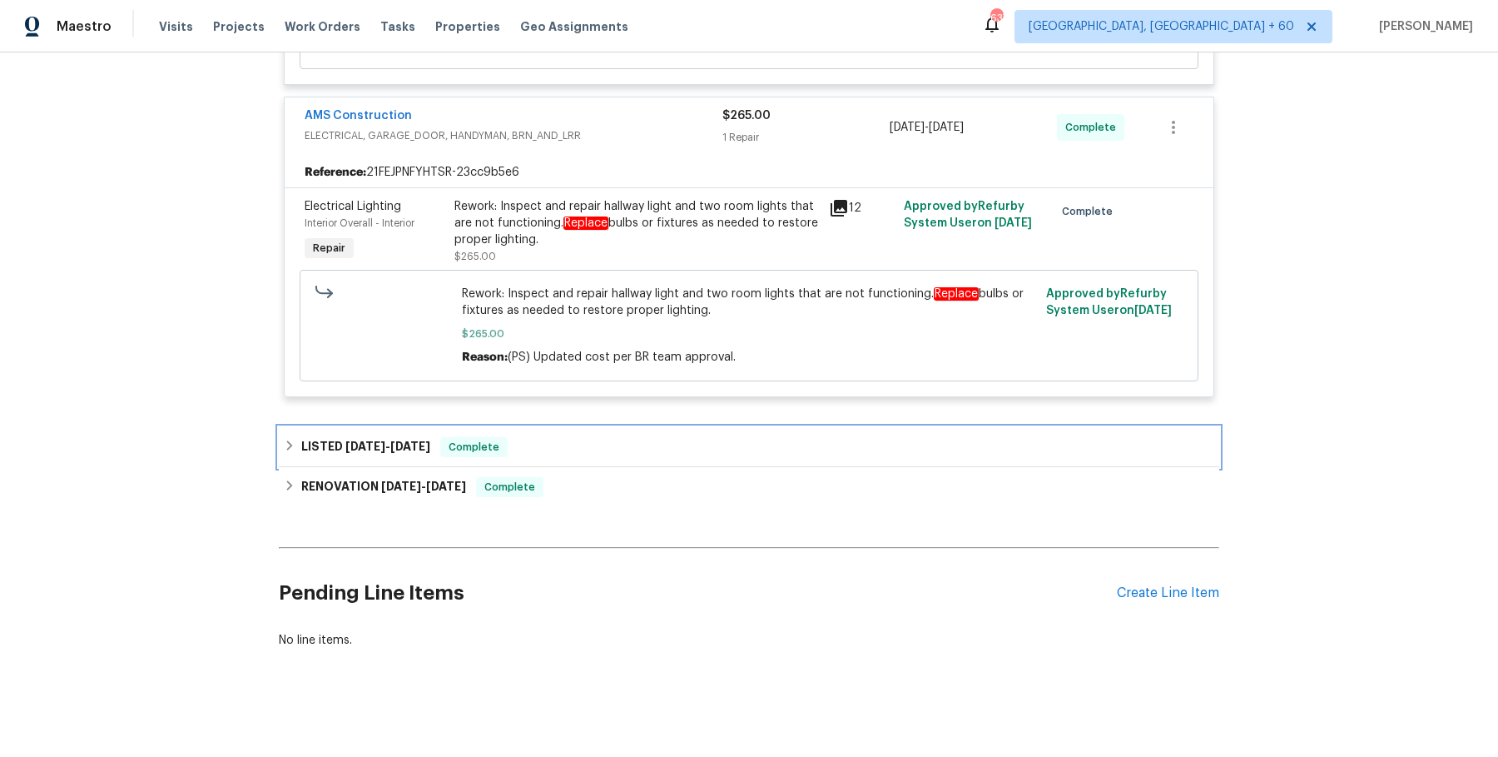
click at [677, 439] on div "LISTED [DATE] - [DATE] Complete" at bounding box center [749, 447] width 930 height 20
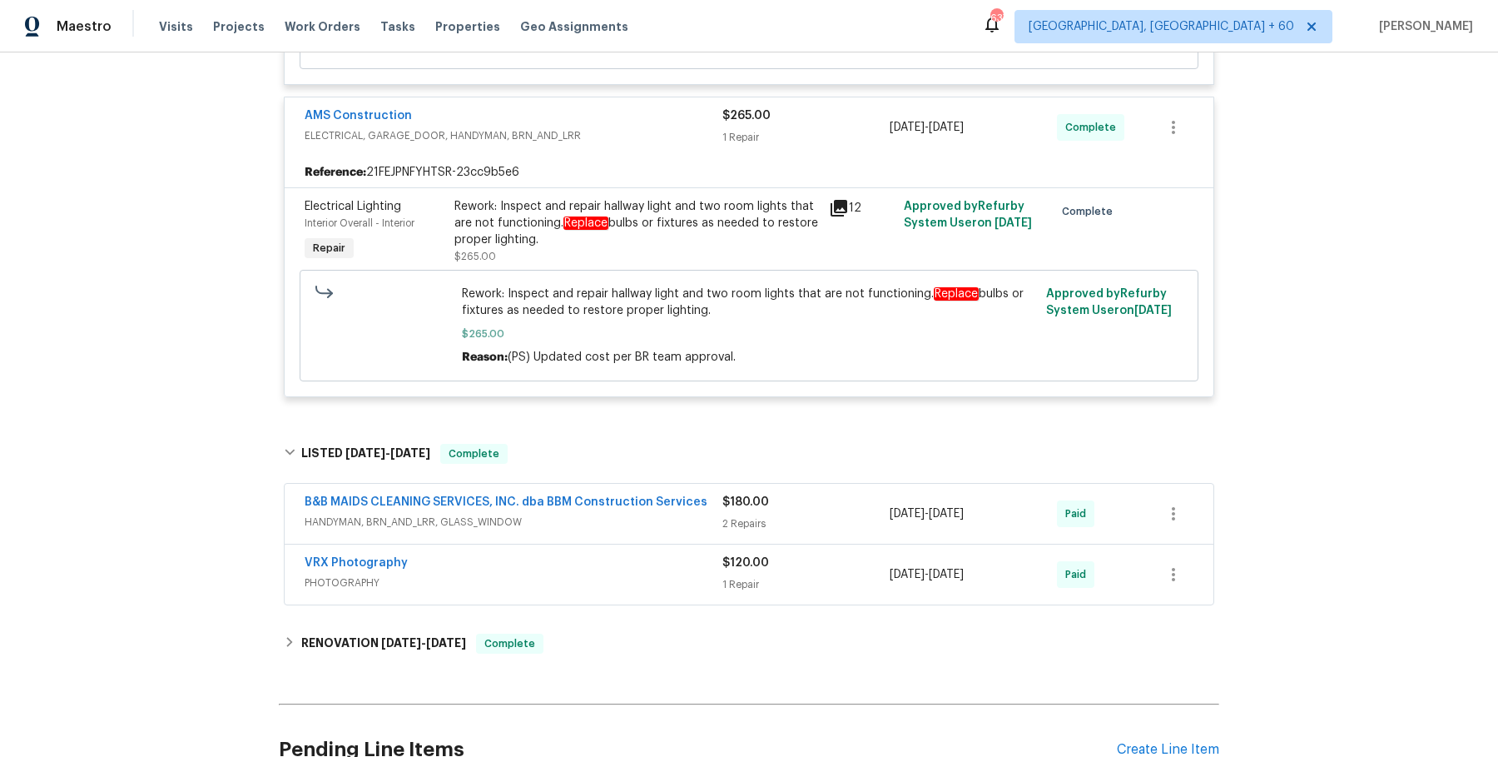
click at [660, 521] on span "HANDYMAN, BRN_AND_LRR, GLASS_WINDOW" at bounding box center [514, 522] width 418 height 17
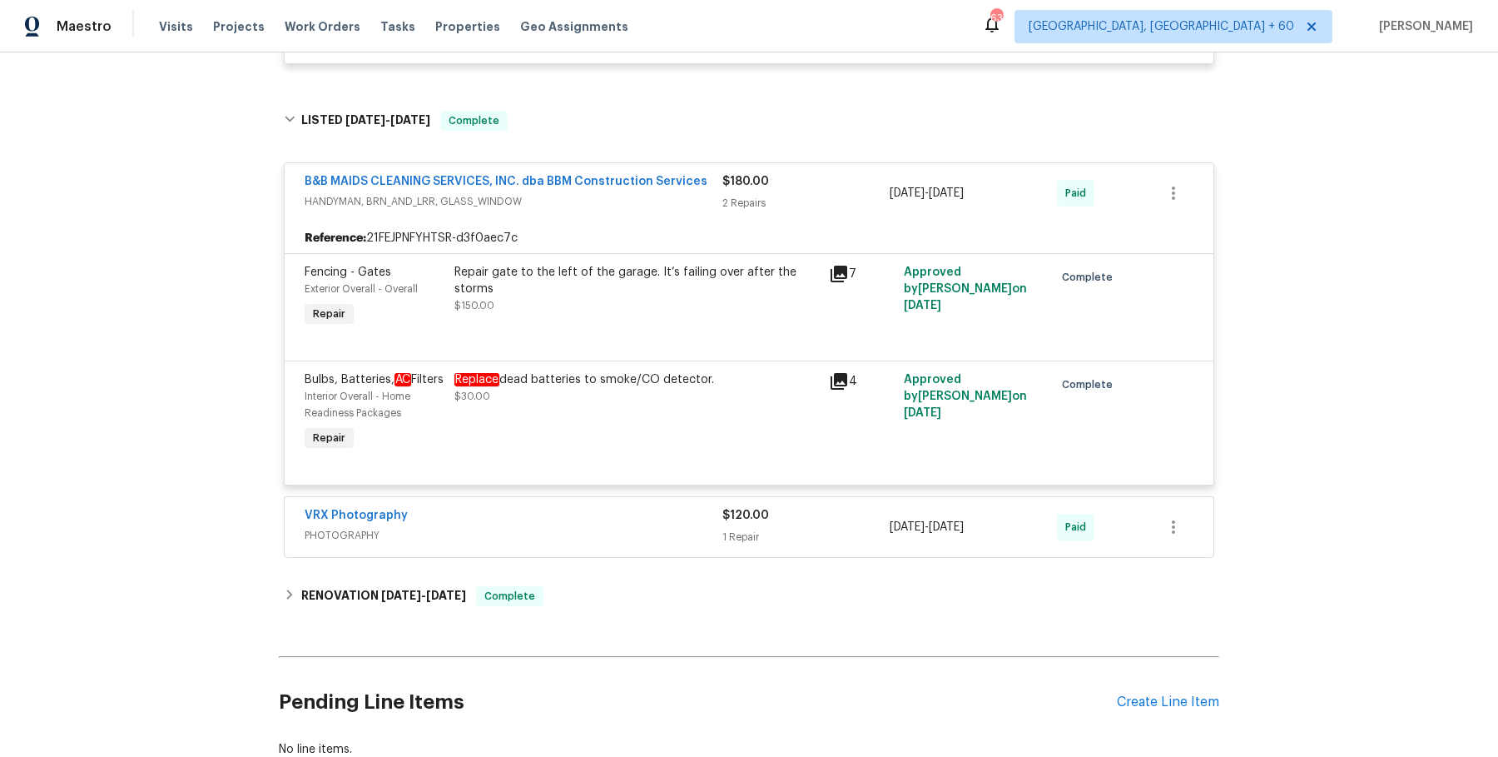
scroll to position [2514, 0]
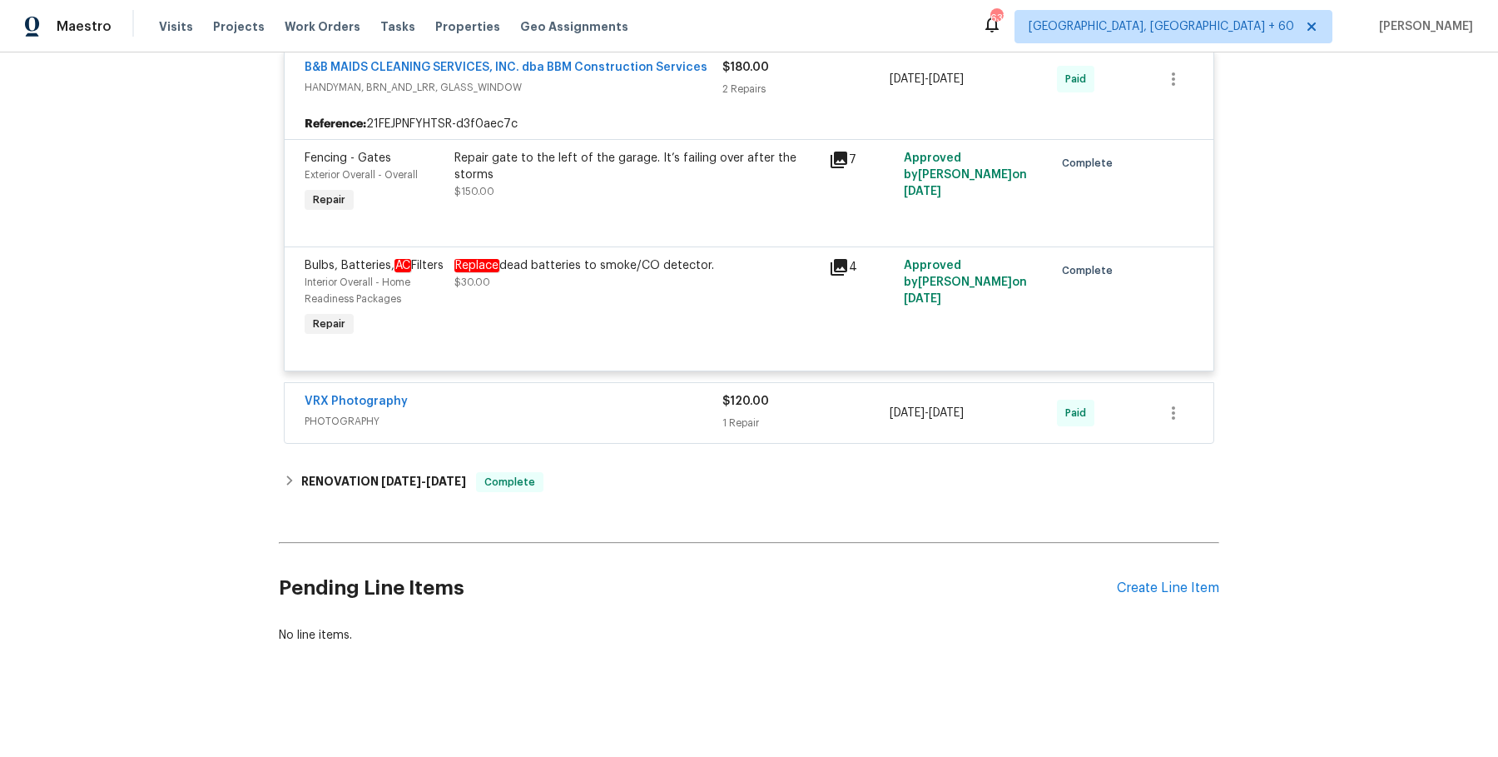
click at [667, 426] on span "PHOTOGRAPHY" at bounding box center [514, 421] width 418 height 17
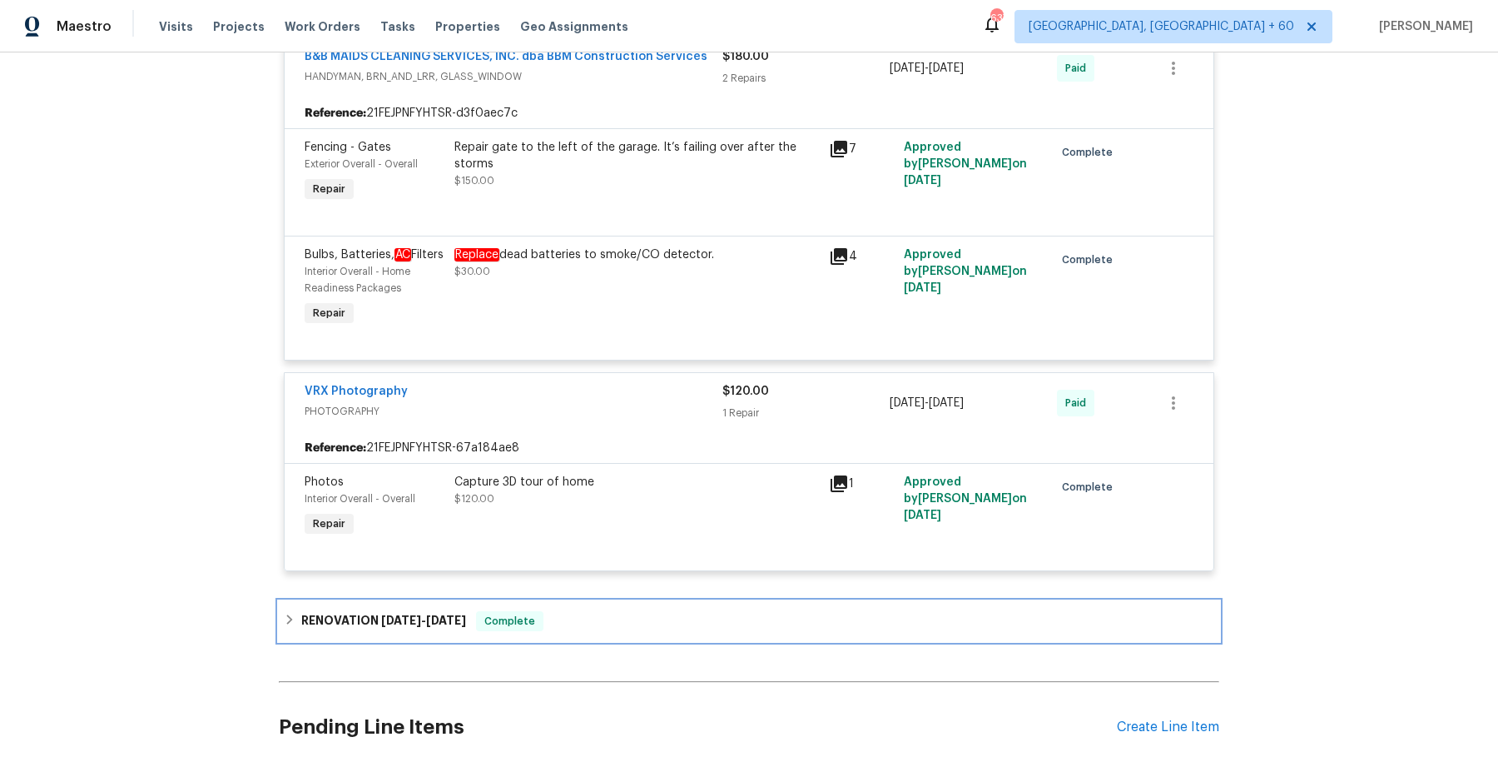
click at [613, 626] on div "RENOVATION [DATE] - [DATE] Complete" at bounding box center [749, 621] width 930 height 20
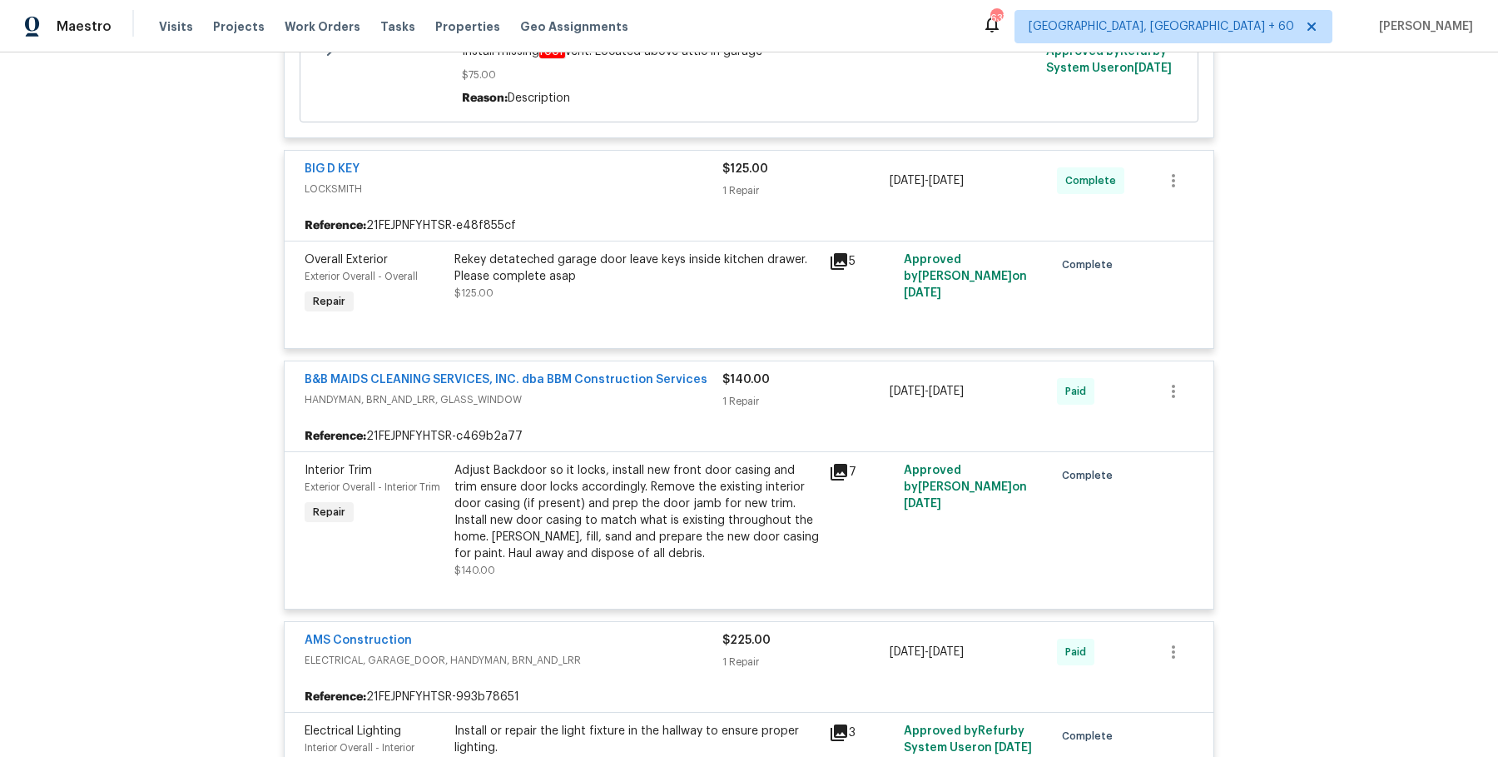
scroll to position [0, 0]
